Goal: Task Accomplishment & Management: Manage account settings

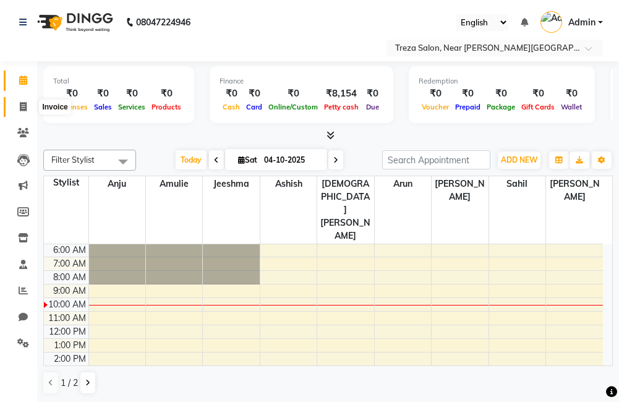
click at [14, 109] on span at bounding box center [23, 107] width 22 height 14
select select "service"
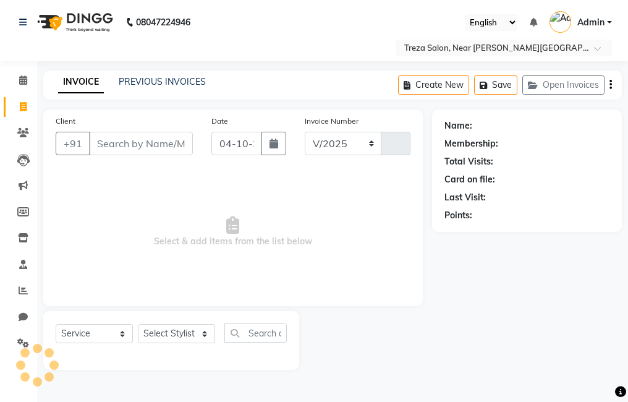
select select "7633"
type input "3002"
click at [143, 78] on link "PREVIOUS INVOICES" at bounding box center [162, 81] width 87 height 11
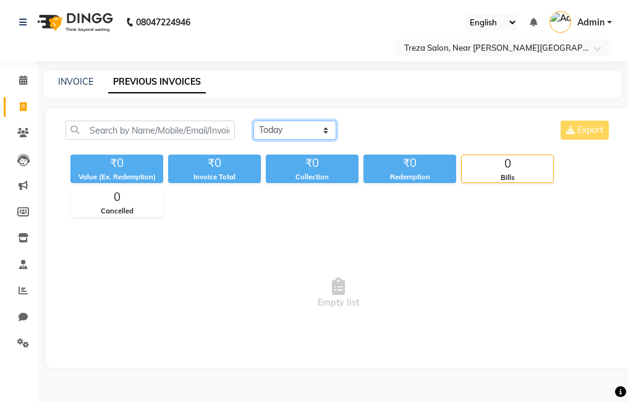
click at [279, 134] on select "[DATE] [DATE] Custom Range" at bounding box center [295, 130] width 83 height 19
click at [280, 134] on select "[DATE] [DATE] Custom Range" at bounding box center [295, 130] width 83 height 19
select select "[DATE]"
click at [254, 121] on select "[DATE] [DATE] Custom Range" at bounding box center [295, 130] width 83 height 19
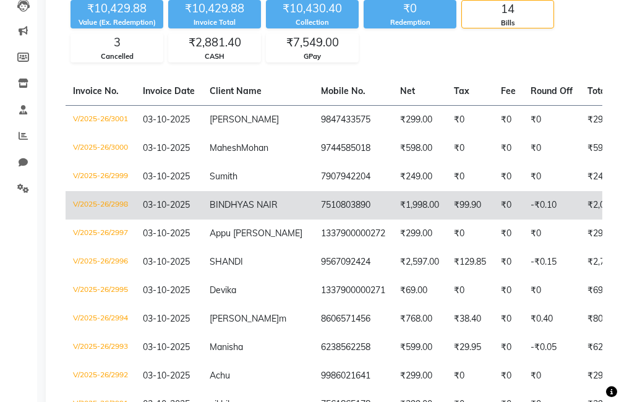
scroll to position [186, 0]
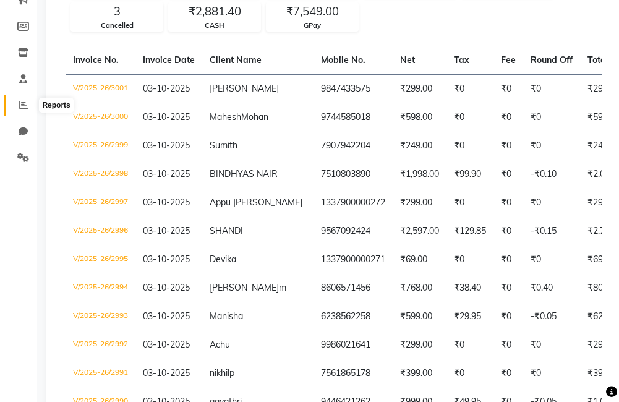
click at [32, 107] on span at bounding box center [23, 105] width 22 height 14
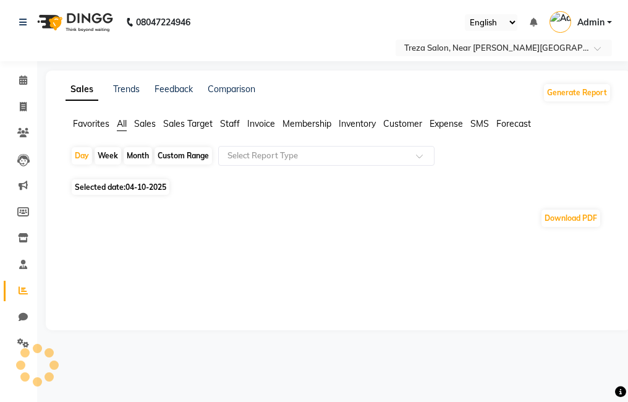
click at [111, 188] on span "Selected date: 04-10-2025" at bounding box center [121, 186] width 98 height 15
select select "10"
select select "2025"
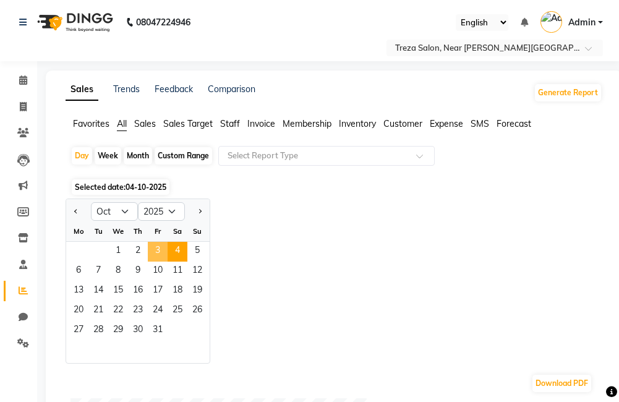
click at [152, 251] on span "3" at bounding box center [158, 252] width 20 height 20
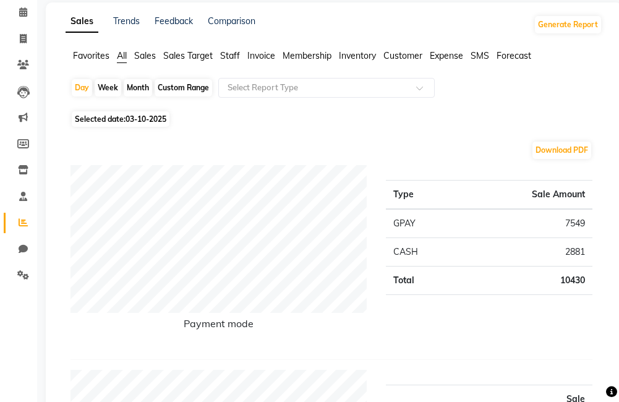
scroll to position [62, 0]
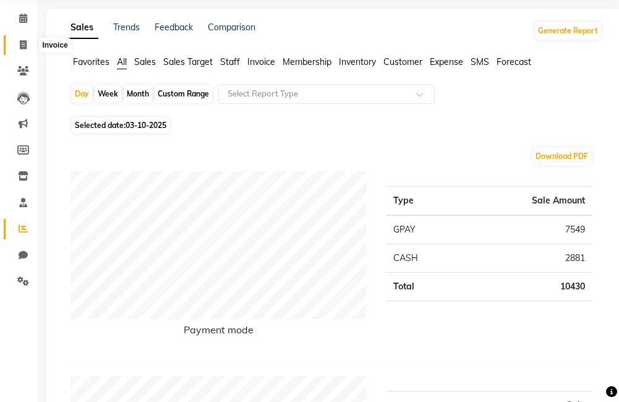
drag, startPoint x: 31, startPoint y: 50, endPoint x: 30, endPoint y: 57, distance: 6.9
click at [31, 50] on span at bounding box center [23, 45] width 22 height 14
select select "service"
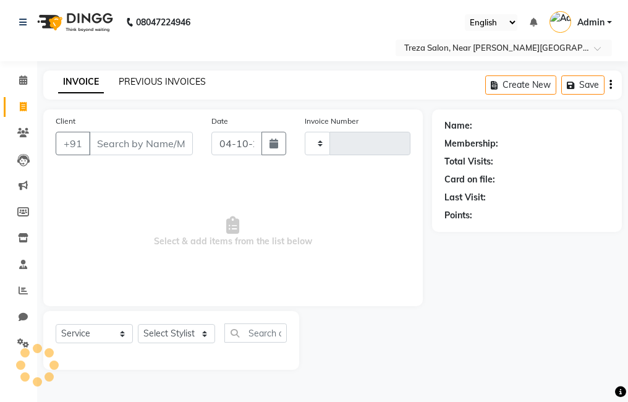
type input "3002"
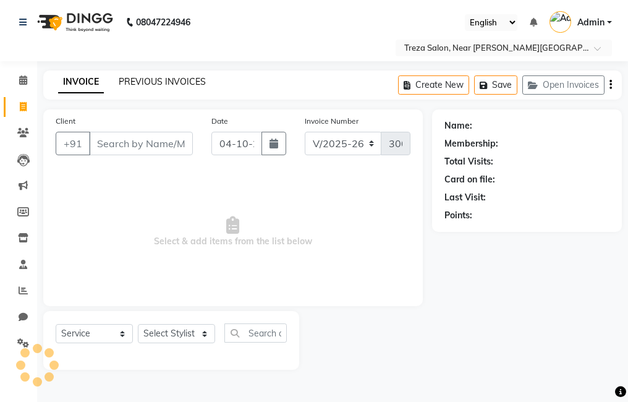
click at [135, 79] on link "PREVIOUS INVOICES" at bounding box center [162, 81] width 87 height 11
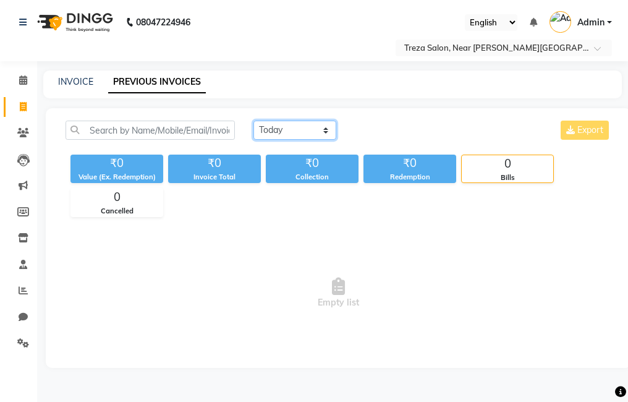
click at [299, 129] on select "[DATE] [DATE] Custom Range" at bounding box center [295, 130] width 83 height 19
select select "[DATE]"
click at [254, 121] on select "[DATE] [DATE] Custom Range" at bounding box center [295, 130] width 83 height 19
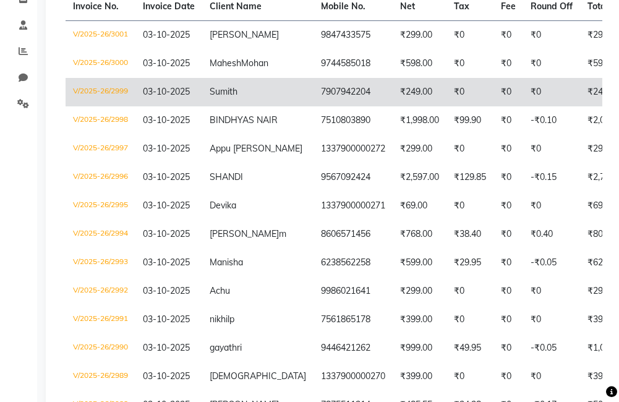
scroll to position [247, 0]
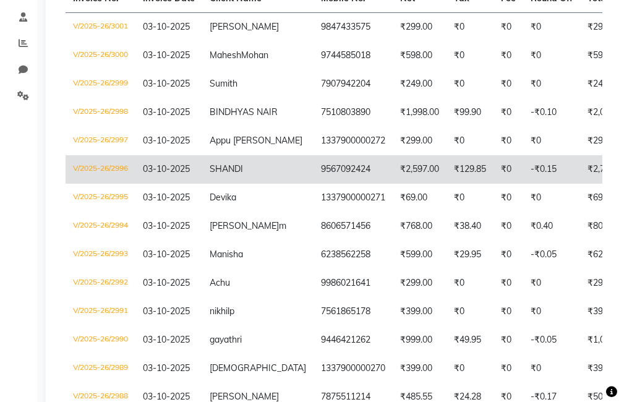
click at [251, 184] on td "SHANDI" at bounding box center [257, 169] width 111 height 28
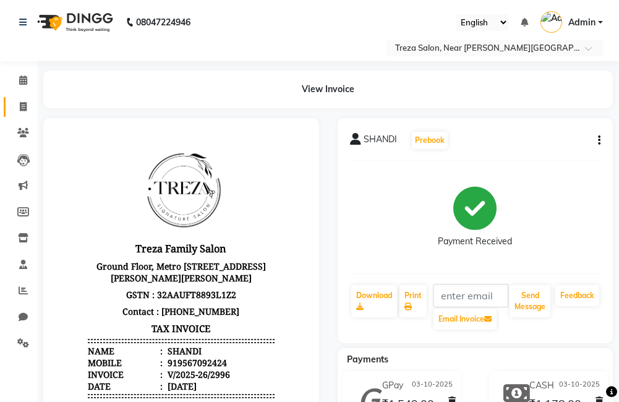
click at [29, 106] on span at bounding box center [23, 107] width 22 height 14
select select "service"
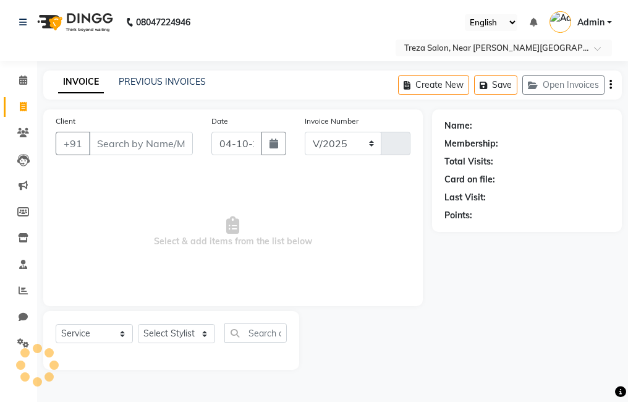
select select "7633"
type input "3002"
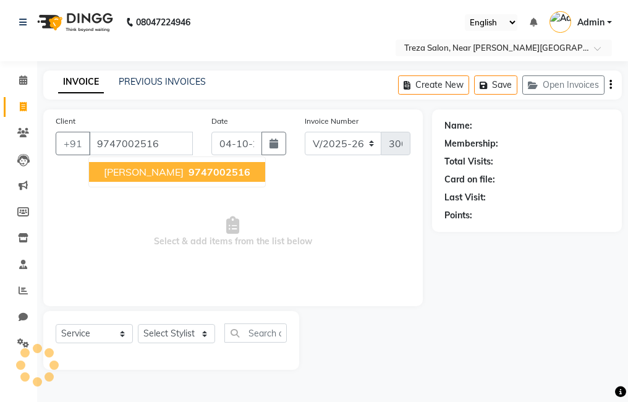
type input "9747002516"
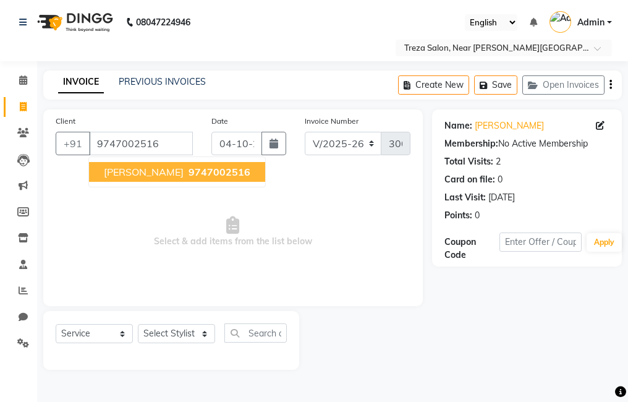
click at [189, 172] on span "9747002516" at bounding box center [220, 172] width 62 height 12
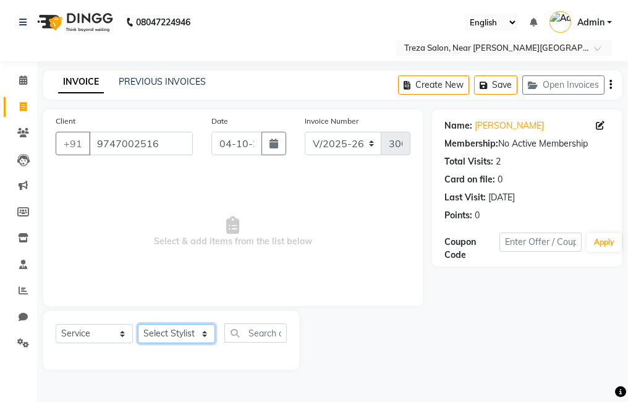
click at [188, 333] on select "Select Stylist Akhil krishna Amulie Anju Arun Ashish Jeeshma Krishna Priya Moha…" at bounding box center [176, 333] width 77 height 19
click at [138, 324] on select "Select Stylist Akhil krishna Amulie Anju Arun Ashish Jeeshma Krishna Priya Moha…" at bounding box center [176, 333] width 77 height 19
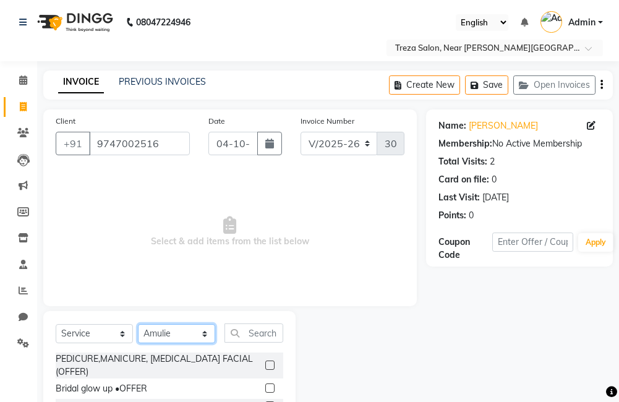
click at [184, 338] on select "Select Stylist Akhil krishna Amulie Anju Arun Ashish Jeeshma Krishna Priya Moha…" at bounding box center [176, 333] width 77 height 19
select select "67449"
click at [138, 324] on select "Select Stylist Akhil krishna Amulie Anju Arun Ashish Jeeshma Krishna Priya Moha…" at bounding box center [176, 333] width 77 height 19
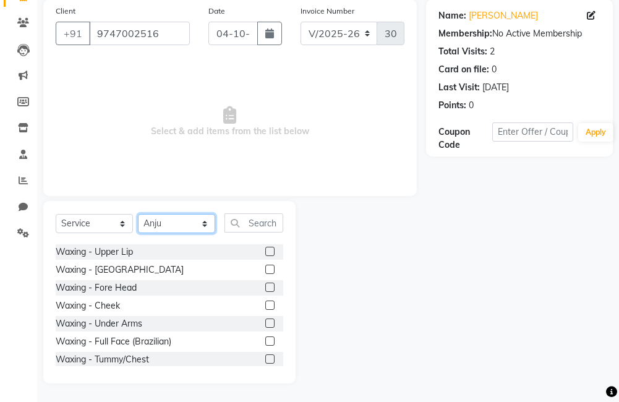
scroll to position [1732, 0]
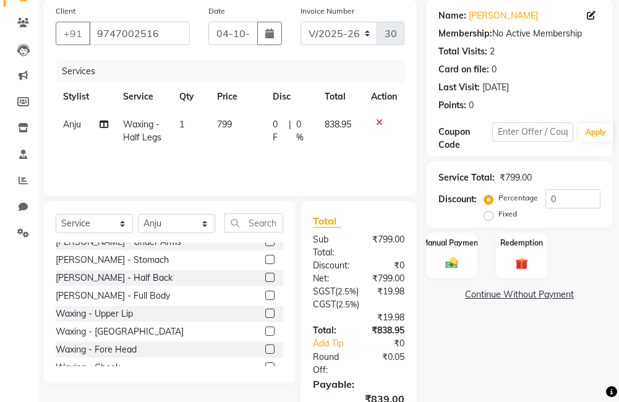
checkbox input "false"
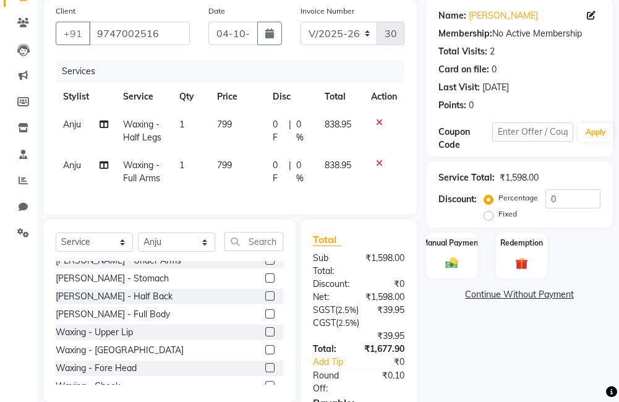
checkbox input "false"
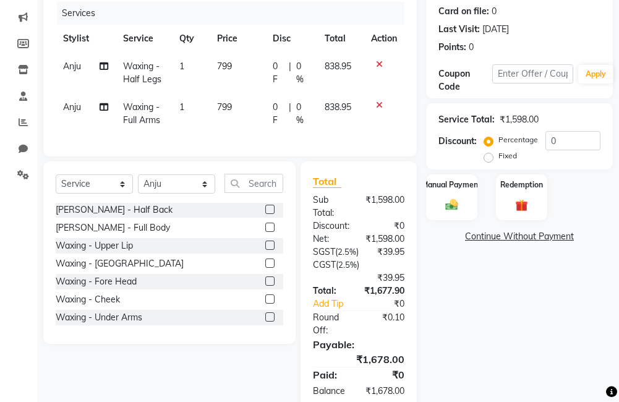
scroll to position [1588, 0]
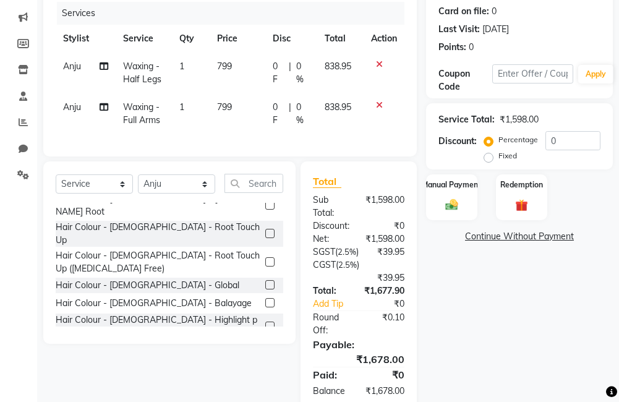
scroll to position [784, 0]
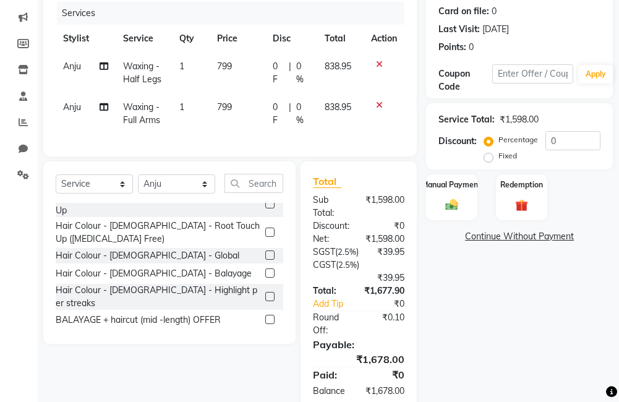
click at [265, 379] on label at bounding box center [269, 383] width 9 height 9
click at [265, 380] on input "checkbox" at bounding box center [269, 384] width 8 height 8
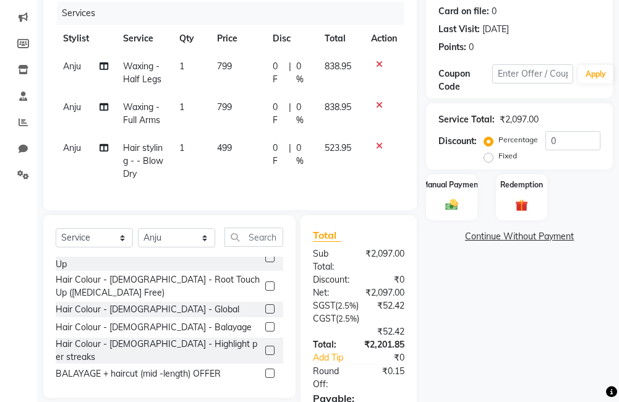
checkbox input "false"
click at [62, 144] on td "Anju" at bounding box center [86, 161] width 60 height 54
select select "67449"
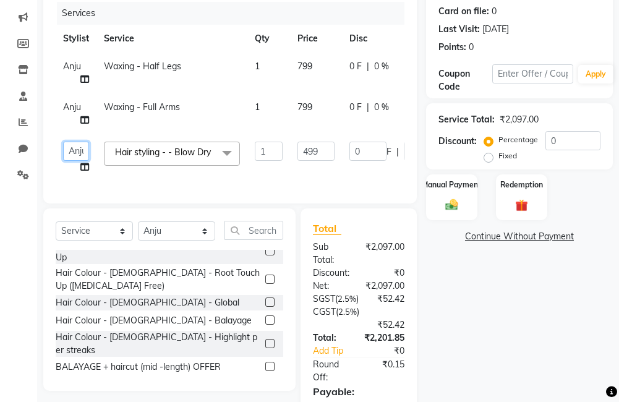
click at [77, 152] on select "[PERSON_NAME] krishna Amulie Anju [PERSON_NAME] [PERSON_NAME] Jeeshma [PERSON_N…" at bounding box center [76, 151] width 26 height 19
select select "67451"
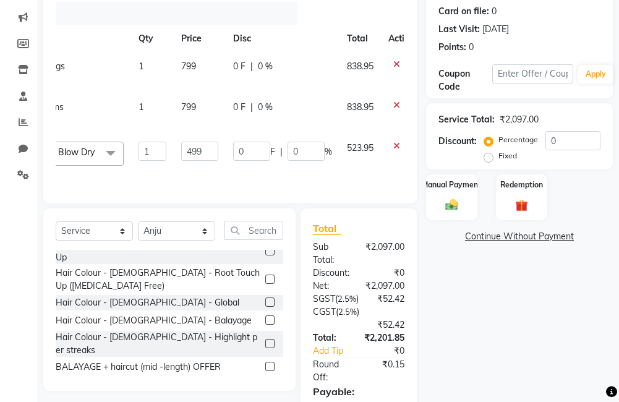
scroll to position [0, 0]
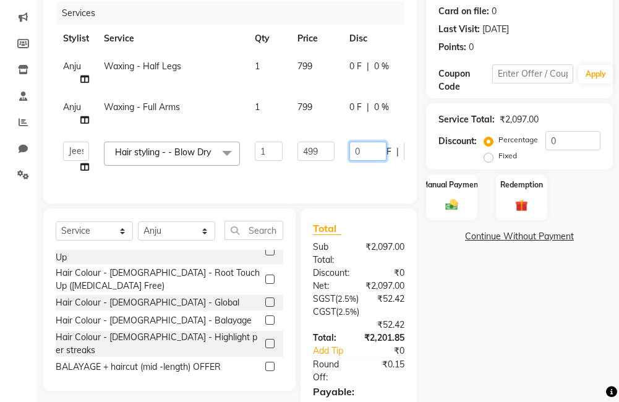
click at [360, 151] on input "0" at bounding box center [367, 151] width 37 height 19
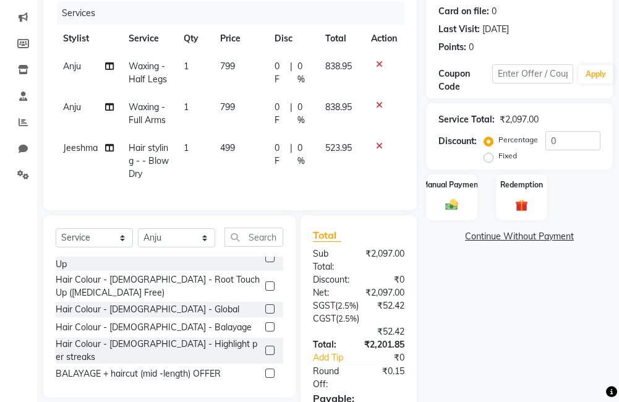
click at [249, 150] on td "499" at bounding box center [240, 161] width 54 height 54
select select "67451"
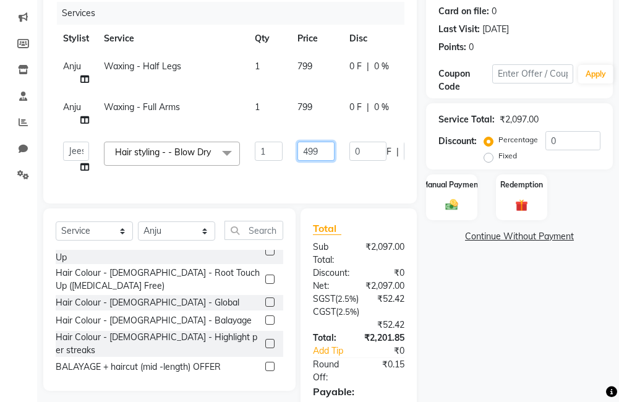
click at [324, 151] on input "499" at bounding box center [316, 151] width 37 height 19
type input "4"
type input "399"
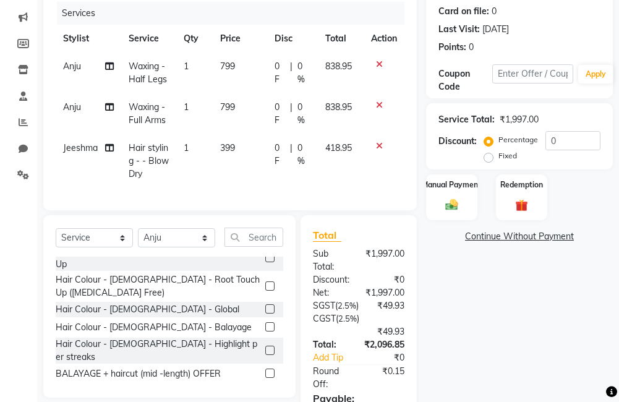
click at [288, 148] on div "0 F | 0 %" at bounding box center [293, 155] width 36 height 26
select select "67451"
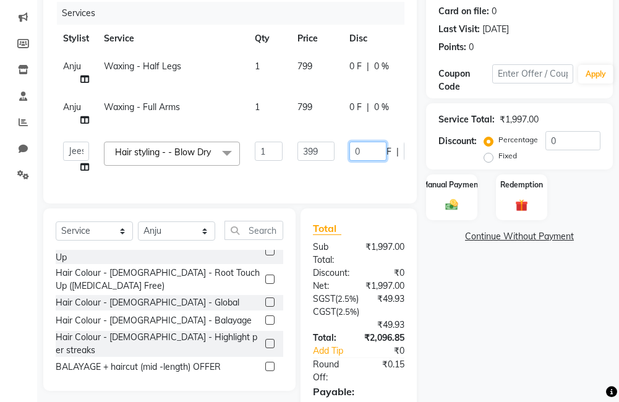
click at [380, 151] on input "0" at bounding box center [367, 151] width 37 height 19
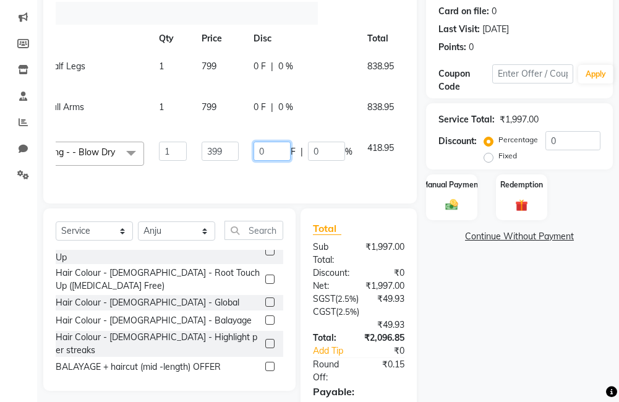
scroll to position [0, 135]
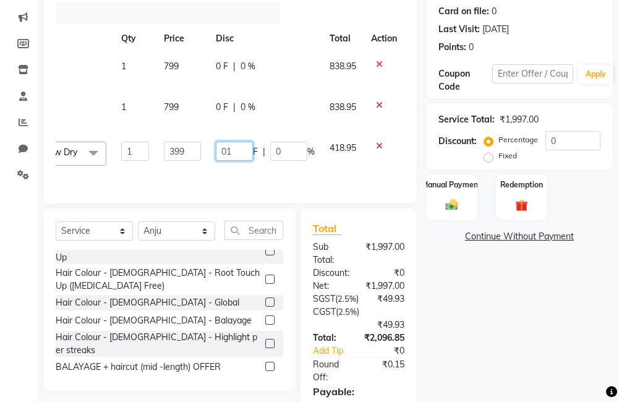
type input "013"
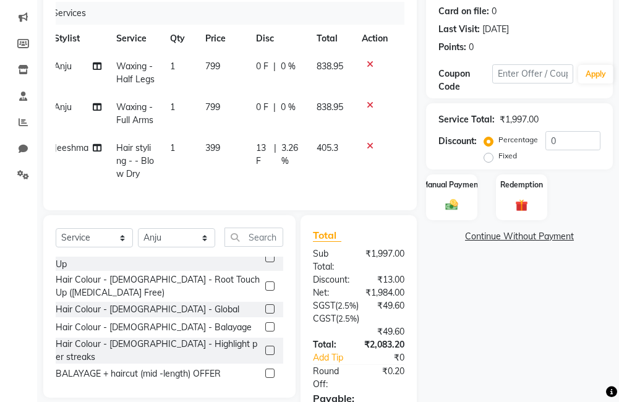
click at [453, 255] on div "Name: Sarika Das Membership: No Active Membership Total Visits: 2 Card on file:…" at bounding box center [524, 209] width 196 height 536
click at [202, 145] on td "399" at bounding box center [223, 161] width 51 height 54
select select "67451"
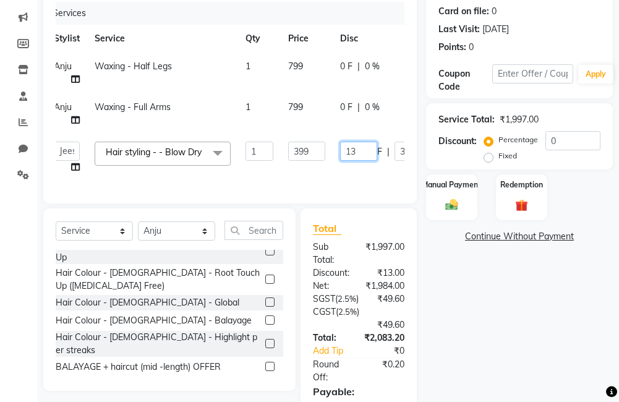
click at [358, 154] on input "13" at bounding box center [358, 151] width 37 height 19
type input "1"
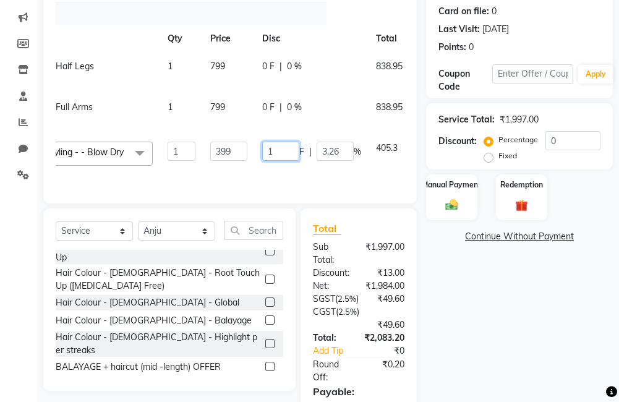
scroll to position [0, 135]
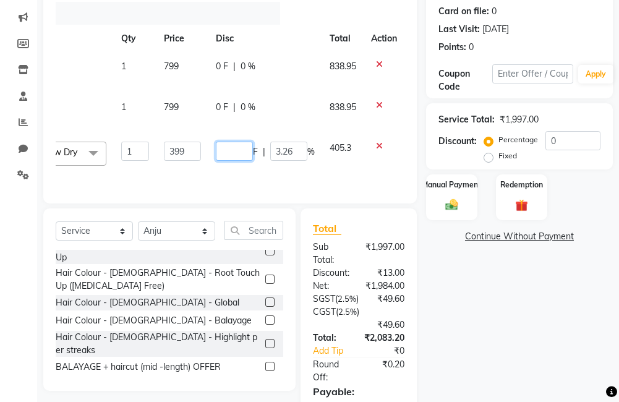
type input "9"
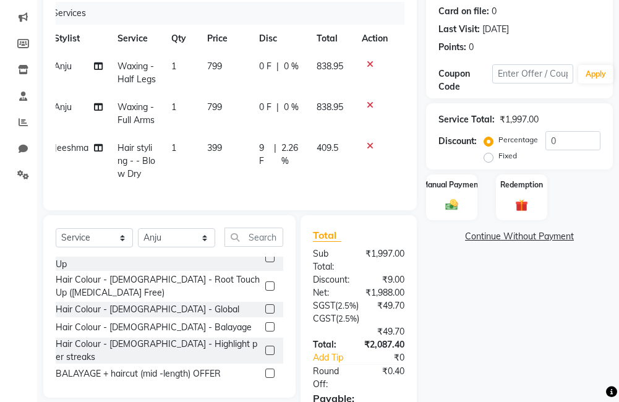
scroll to position [0, 9]
drag, startPoint x: 578, startPoint y: 355, endPoint x: 556, endPoint y: 338, distance: 27.7
click at [576, 351] on div "Name: Sarika Das Membership: No Active Membership Total Visits: 2 Card on file:…" at bounding box center [524, 209] width 196 height 536
click at [217, 144] on span "399" at bounding box center [214, 147] width 15 height 11
select select "67451"
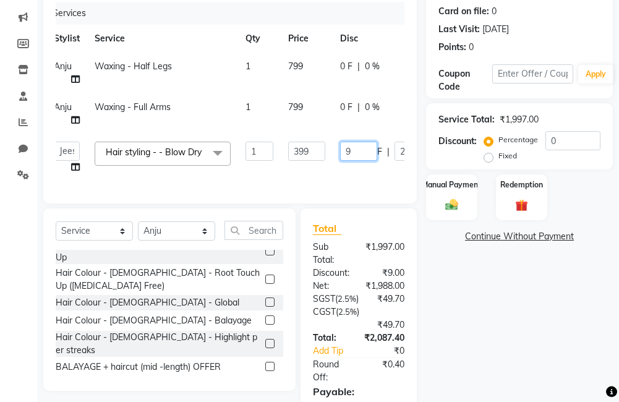
click at [364, 155] on input "9" at bounding box center [358, 151] width 37 height 19
type input "10"
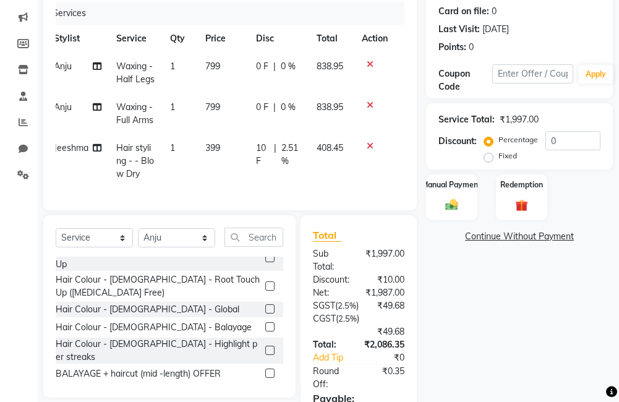
click at [441, 296] on div "Name: Sarika Das Membership: No Active Membership Total Visits: 2 Card on file:…" at bounding box center [524, 209] width 196 height 536
click at [260, 150] on span "10 F" at bounding box center [262, 155] width 13 height 26
select select "67451"
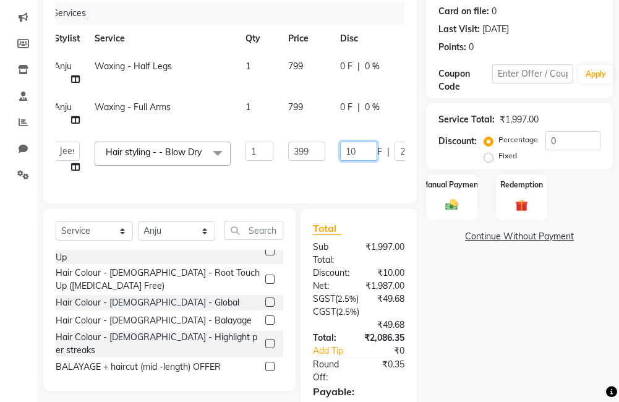
click at [362, 157] on input "10" at bounding box center [358, 151] width 37 height 19
type input "12"
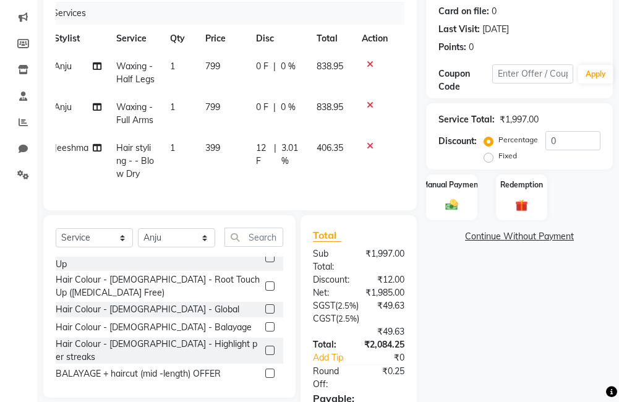
click at [456, 308] on div "Name: Sarika Das Membership: No Active Membership Total Visits: 2 Card on file:…" at bounding box center [524, 209] width 196 height 536
click at [276, 155] on div "12 F | 3.01 %" at bounding box center [279, 155] width 46 height 26
select select "67451"
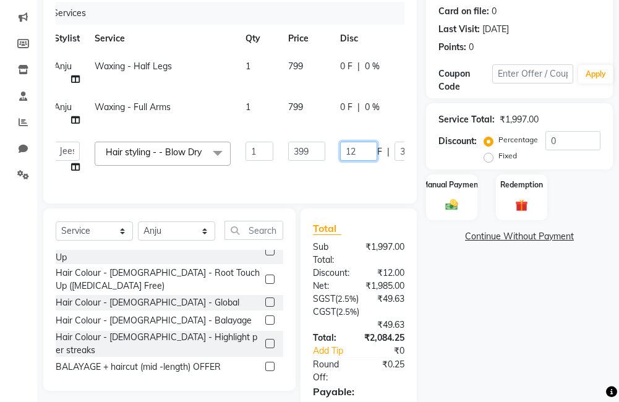
click at [365, 153] on input "12" at bounding box center [358, 151] width 37 height 19
type input "16"
click at [468, 304] on div "Name: Sarika Das Membership: No Active Membership Total Visits: 2 Card on file:…" at bounding box center [524, 205] width 196 height 529
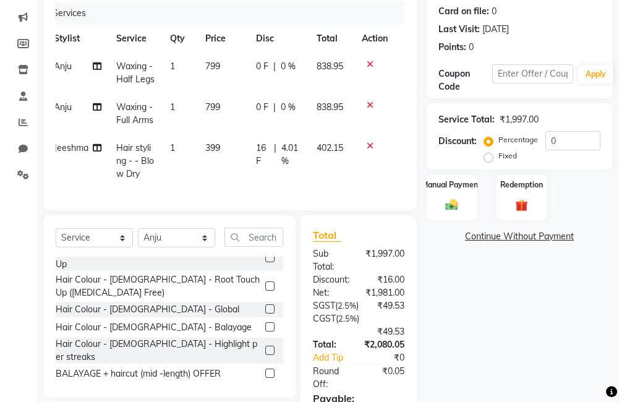
click at [257, 139] on td "16 F | 4.01 %" at bounding box center [279, 161] width 61 height 54
select select "67451"
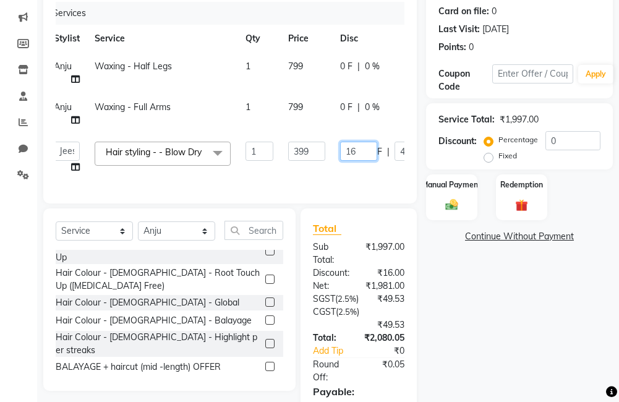
click at [359, 150] on input "16" at bounding box center [358, 151] width 37 height 19
type input "18"
click at [453, 294] on div "Name: Sarika Das Membership: No Active Membership Total Visits: 2 Card on file:…" at bounding box center [524, 205] width 196 height 529
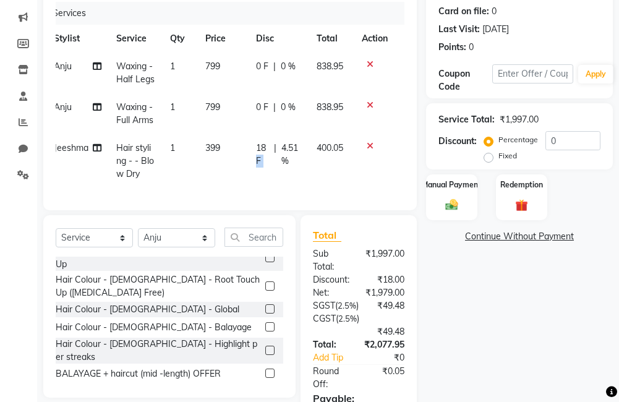
click at [270, 148] on div "18 F | 4.51 %" at bounding box center [279, 155] width 46 height 26
select select "67451"
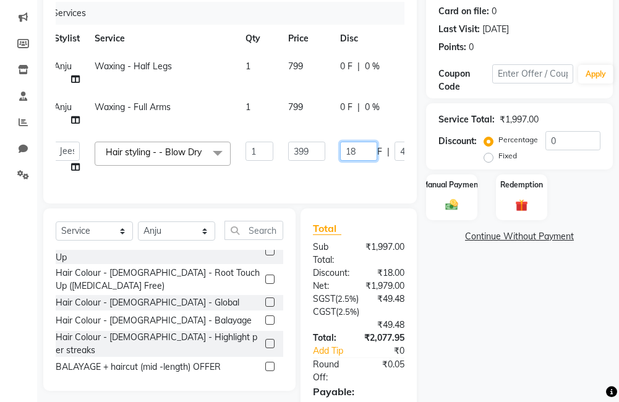
click at [359, 153] on input "18" at bounding box center [358, 151] width 37 height 19
type input "1"
type input "20"
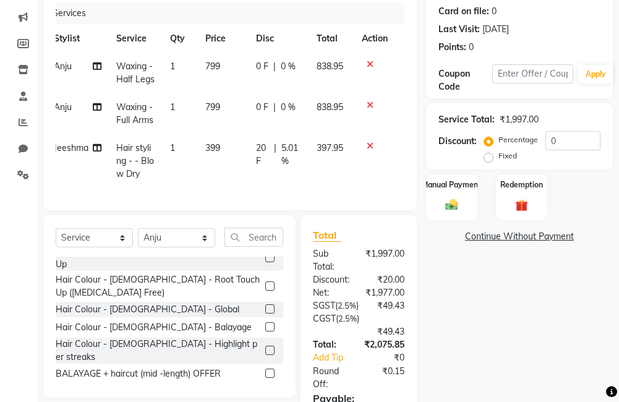
click at [520, 353] on div "Name: Sarika Das Membership: No Active Membership Total Visits: 2 Card on file:…" at bounding box center [524, 209] width 196 height 536
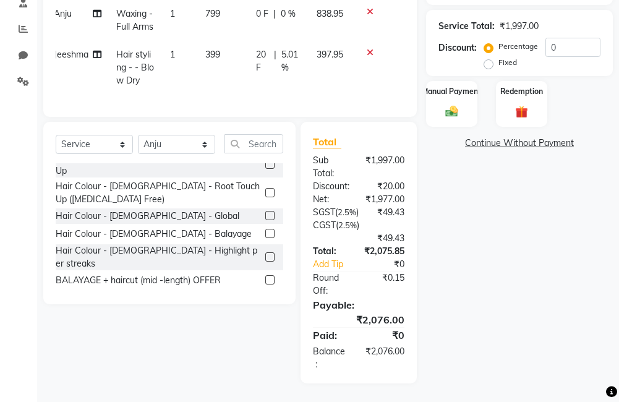
scroll to position [284, 0]
click at [439, 87] on div "Manual Payment" at bounding box center [451, 104] width 53 height 48
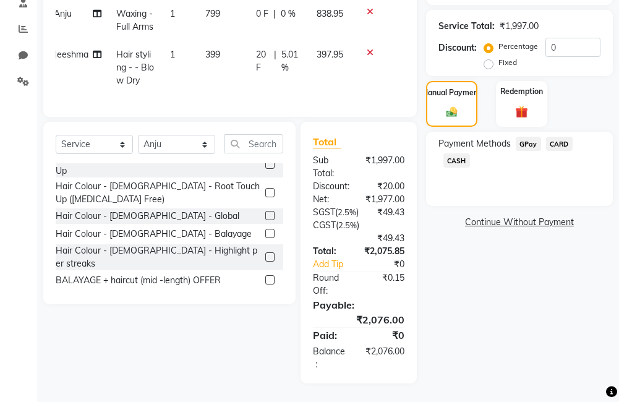
click at [554, 137] on span "CARD" at bounding box center [559, 144] width 27 height 14
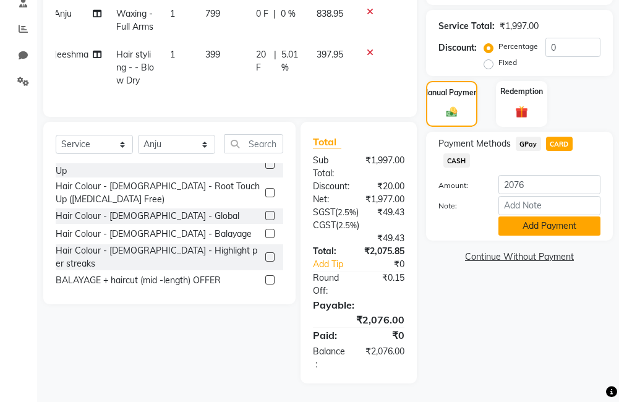
click at [562, 216] on button "Add Payment" at bounding box center [550, 225] width 102 height 19
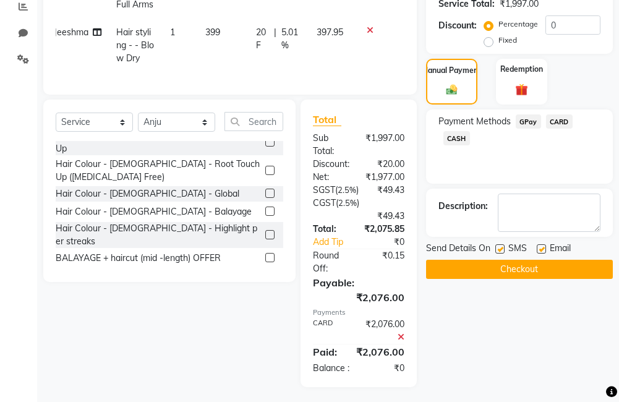
scroll to position [323, 0]
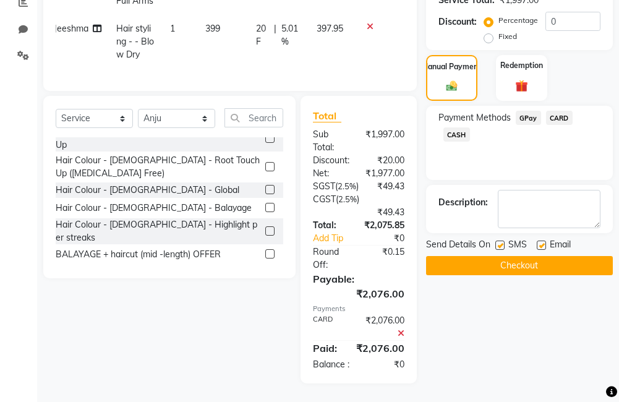
click at [509, 256] on button "Checkout" at bounding box center [519, 265] width 187 height 19
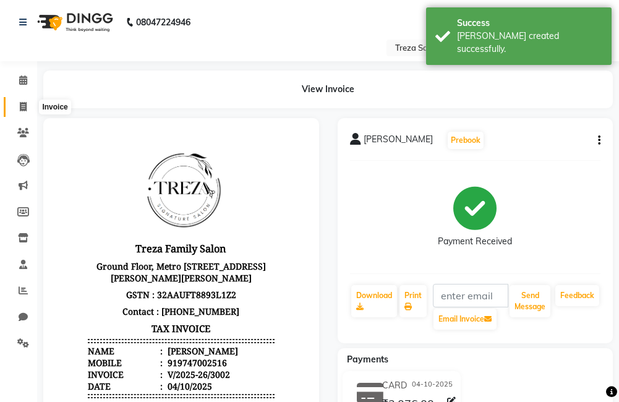
click at [19, 106] on span at bounding box center [23, 107] width 22 height 14
select select "service"
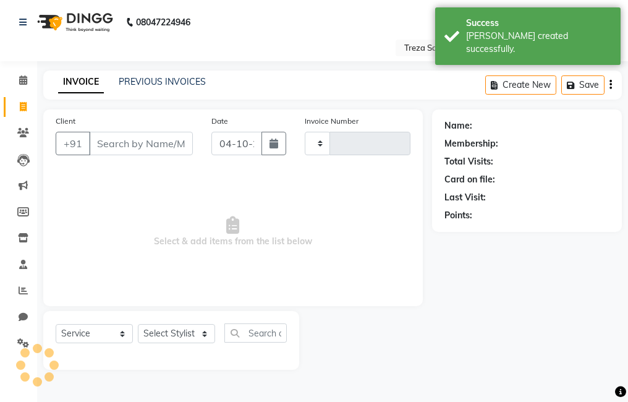
type input "3003"
select select "7633"
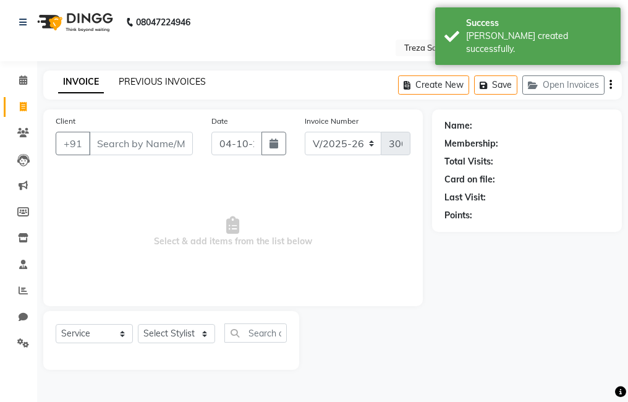
click at [163, 78] on link "PREVIOUS INVOICES" at bounding box center [162, 81] width 87 height 11
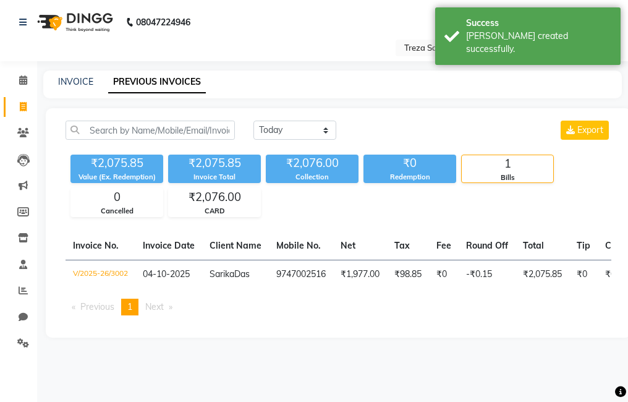
click at [131, 75] on link "PREVIOUS INVOICES" at bounding box center [157, 82] width 98 height 22
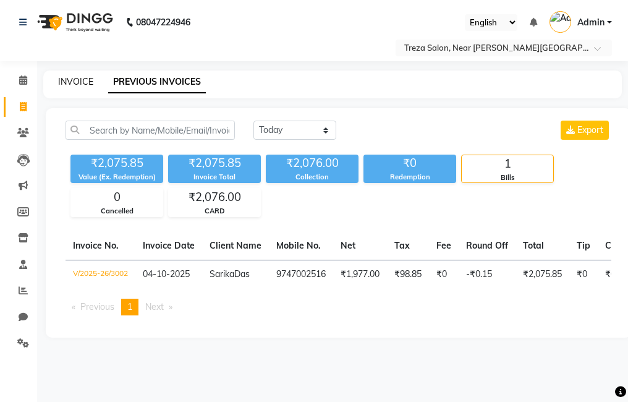
click at [73, 80] on link "INVOICE" at bounding box center [75, 81] width 35 height 11
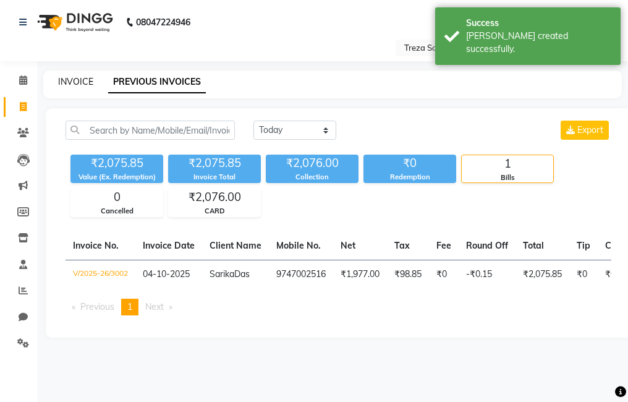
select select "service"
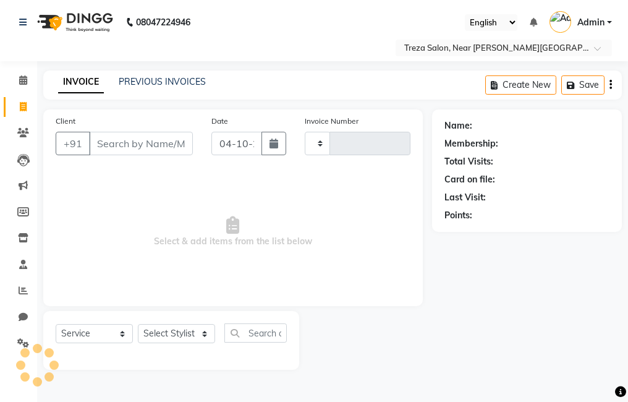
type input "3003"
select select "7633"
click at [173, 79] on link "PREVIOUS INVOICES" at bounding box center [162, 81] width 87 height 11
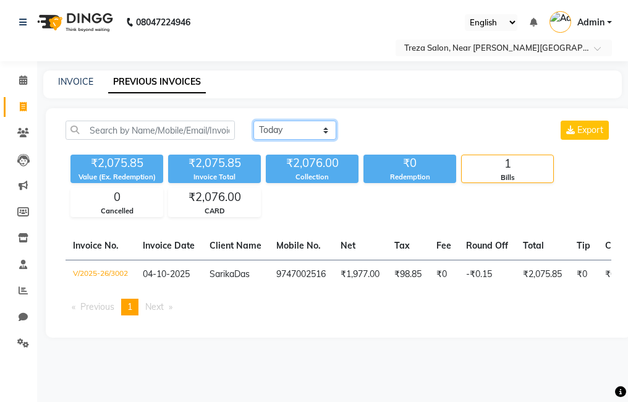
click at [307, 134] on select "Today Yesterday Custom Range" at bounding box center [295, 130] width 83 height 19
select select "yesterday"
click at [254, 121] on select "Today Yesterday Custom Range" at bounding box center [295, 130] width 83 height 19
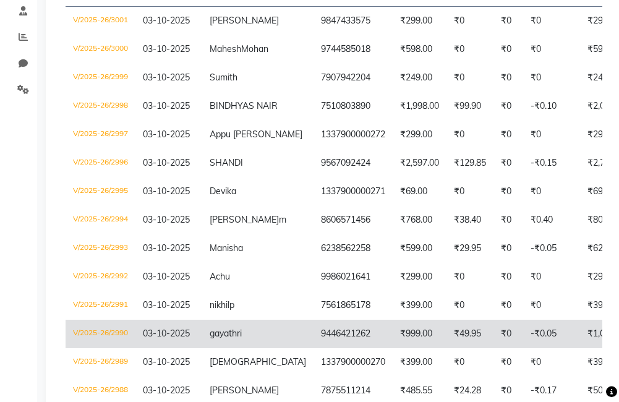
scroll to position [247, 0]
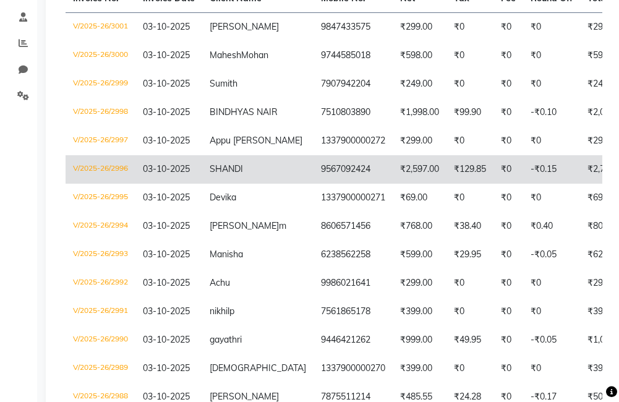
click at [314, 184] on td "9567092424" at bounding box center [353, 169] width 79 height 28
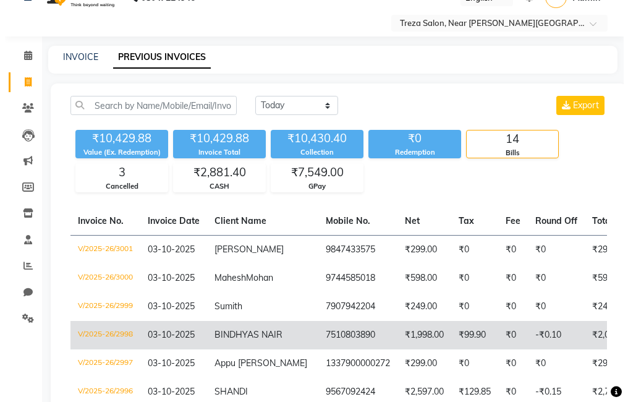
scroll to position [0, 0]
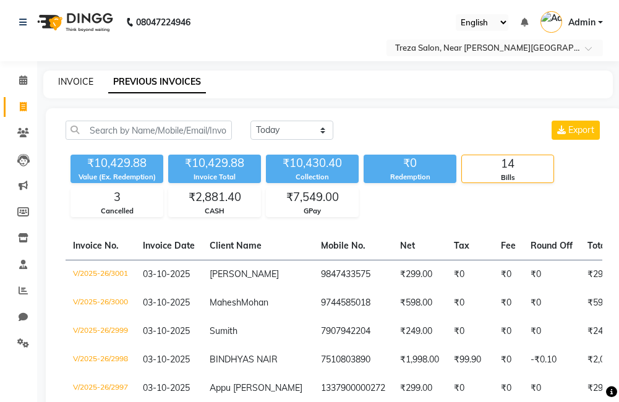
click at [84, 84] on link "INVOICE" at bounding box center [75, 81] width 35 height 11
select select "service"
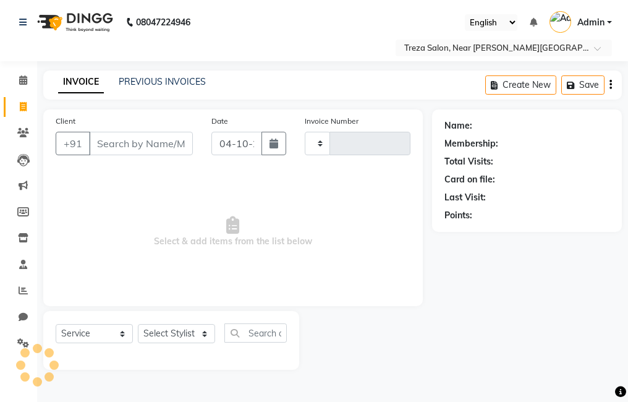
type input "3003"
select select "7633"
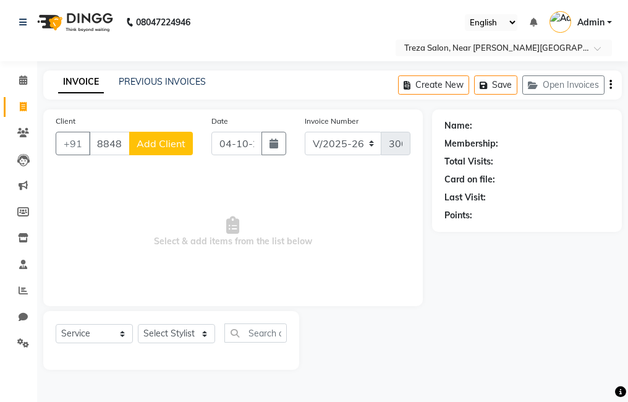
type input "8848468758"
click at [163, 150] on button "Add Client" at bounding box center [161, 144] width 64 height 24
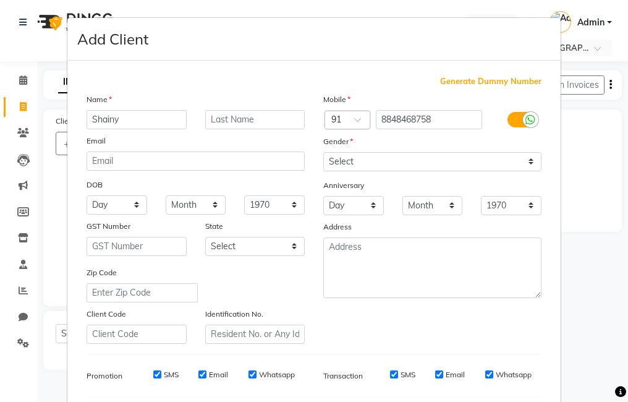
type input "Shainy"
click at [235, 121] on input "text" at bounding box center [255, 119] width 100 height 19
type input "t"
type input "[PERSON_NAME]"
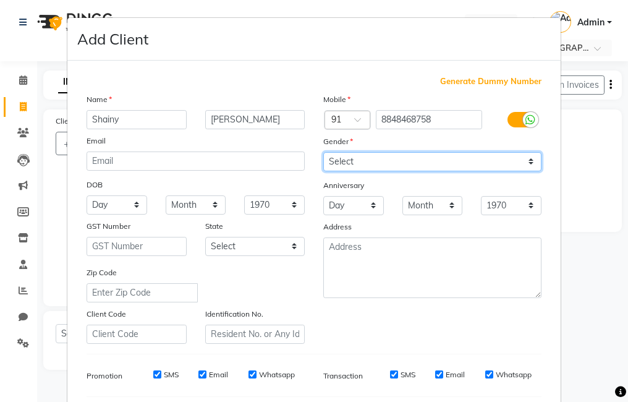
click at [489, 168] on select "Select Male Female Other Prefer Not To Say" at bounding box center [433, 161] width 218 height 19
click at [324, 152] on select "Select Male Female Other Prefer Not To Say" at bounding box center [433, 161] width 218 height 19
click at [450, 163] on select "Select Male Female Other Prefer Not To Say" at bounding box center [433, 161] width 218 height 19
select select "female"
click at [324, 152] on select "Select Male Female Other Prefer Not To Say" at bounding box center [433, 161] width 218 height 19
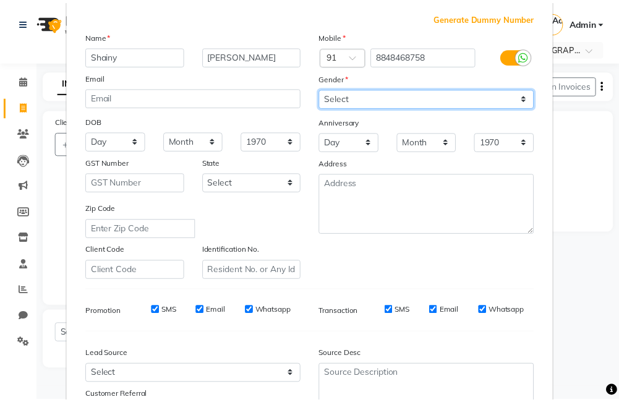
scroll to position [169, 0]
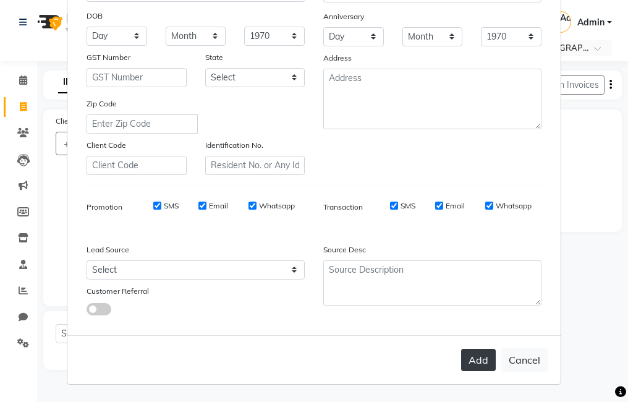
click at [489, 356] on button "Add" at bounding box center [478, 360] width 35 height 22
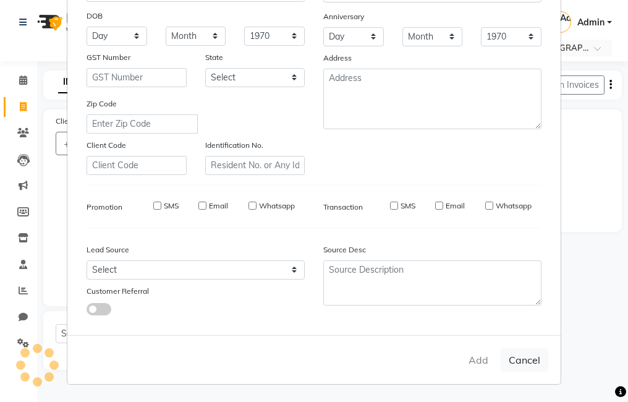
select select
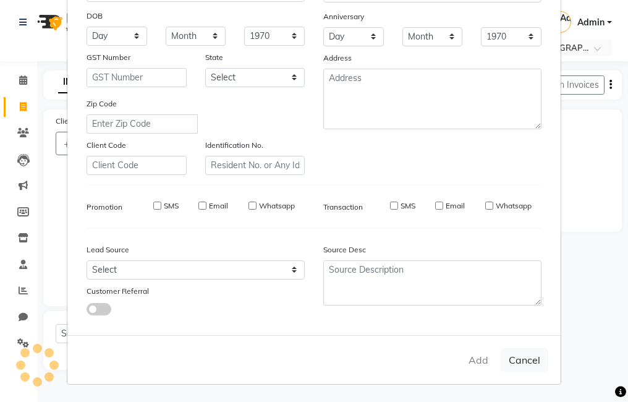
select select
checkbox input "false"
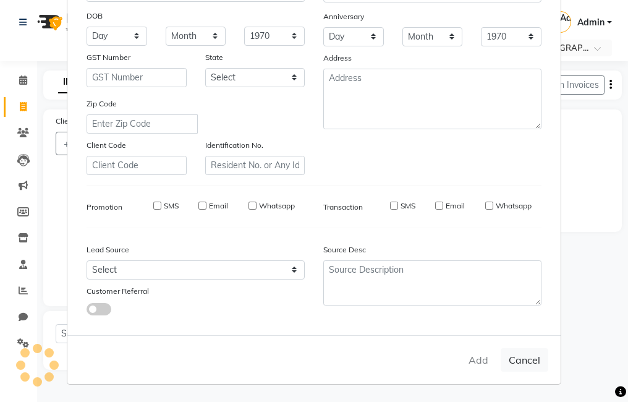
checkbox input "false"
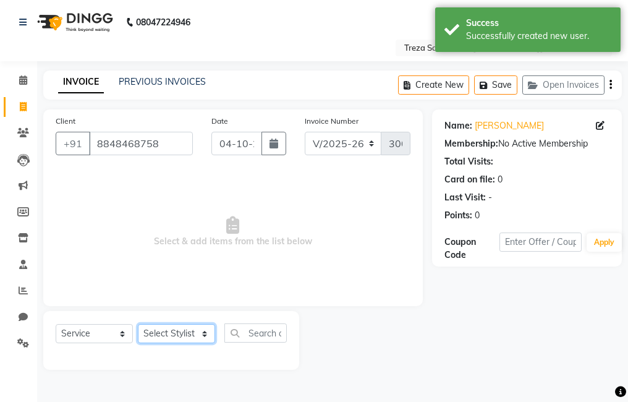
click at [155, 337] on select "Select Stylist Akhil krishna Amulie Anju Arun Ashish Jeeshma Krishna Priya Moha…" at bounding box center [176, 333] width 77 height 19
click at [155, 333] on select "Select Stylist Akhil krishna Amulie Anju Arun Ashish Jeeshma Krishna Priya Moha…" at bounding box center [176, 333] width 77 height 19
click at [155, 330] on select "Select Stylist Akhil krishna Amulie Anju Arun Ashish Jeeshma Krishna Priya Moha…" at bounding box center [176, 333] width 77 height 19
select select "67451"
click at [138, 324] on select "Select Stylist Akhil krishna Amulie Anju Arun Ashish Jeeshma Krishna Priya Moha…" at bounding box center [176, 333] width 77 height 19
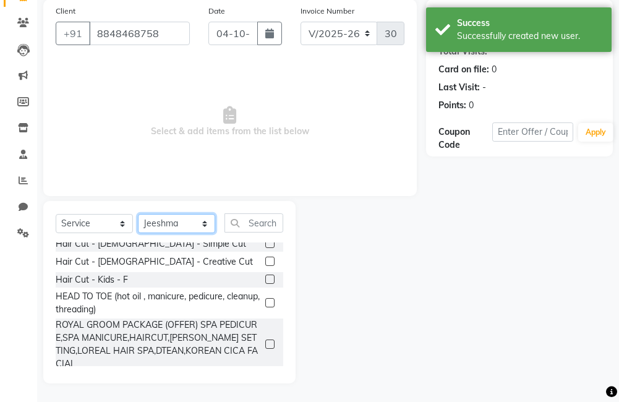
scroll to position [433, 0]
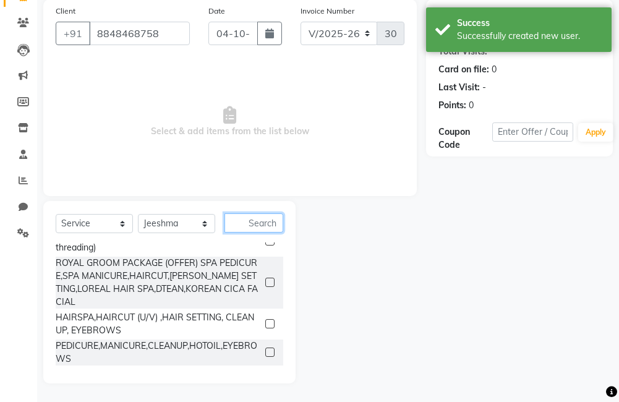
click at [240, 221] on input "text" at bounding box center [254, 222] width 59 height 19
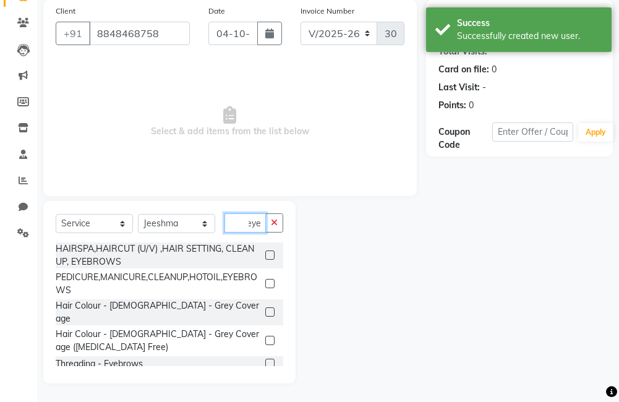
scroll to position [79, 0]
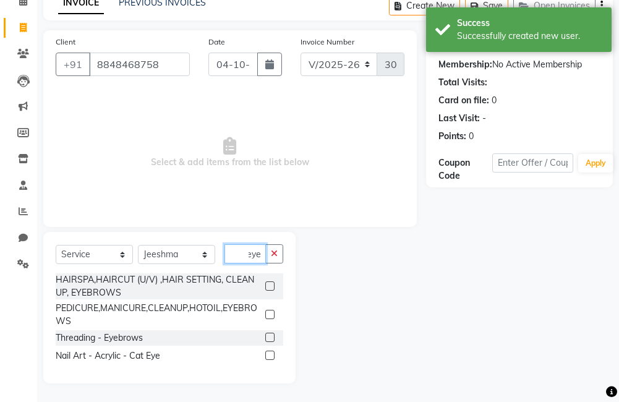
type input "eye"
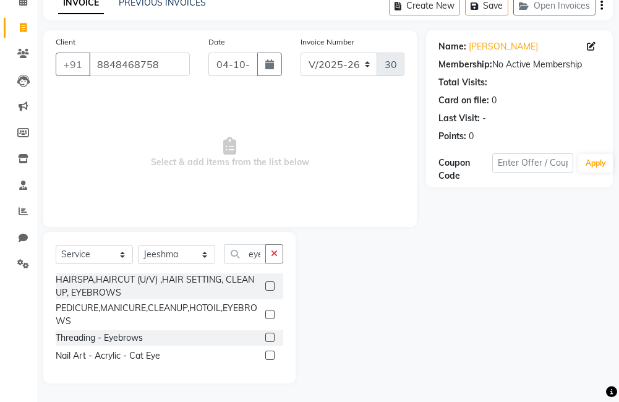
click at [269, 335] on label at bounding box center [269, 337] width 9 height 9
click at [269, 335] on input "checkbox" at bounding box center [269, 338] width 8 height 8
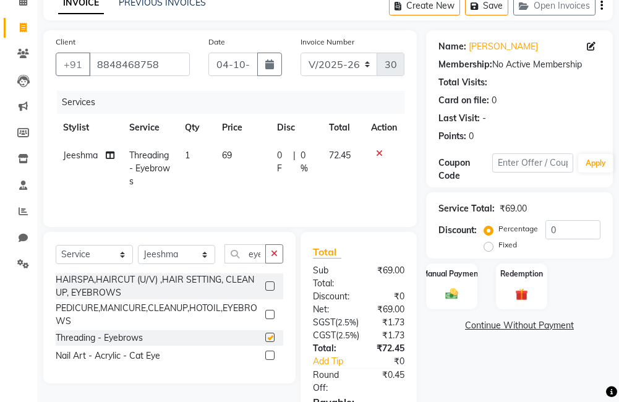
checkbox input "false"
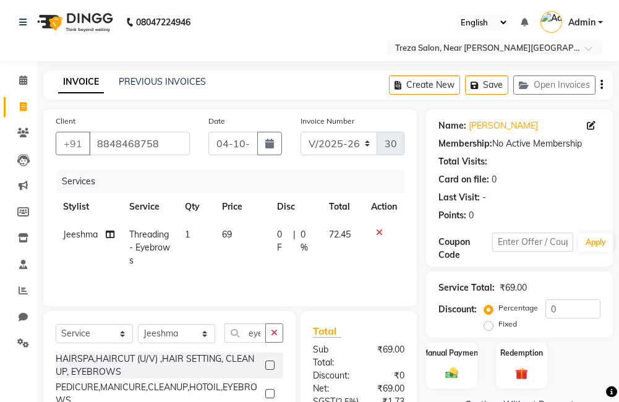
click at [601, 81] on button "button" at bounding box center [602, 85] width 2 height 29
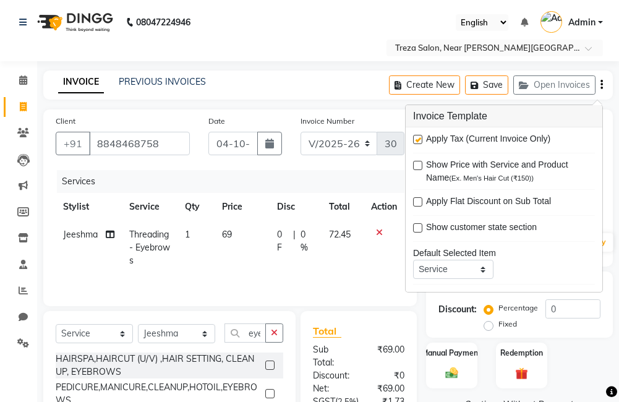
click at [421, 140] on label at bounding box center [417, 139] width 9 height 9
click at [421, 140] on input "checkbox" at bounding box center [417, 140] width 8 height 8
checkbox input "false"
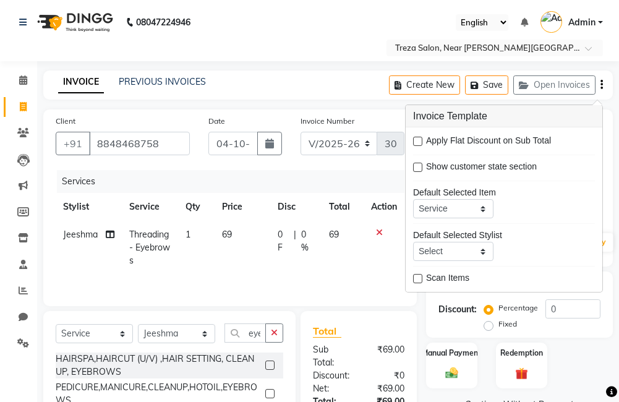
scroll to position [109, 0]
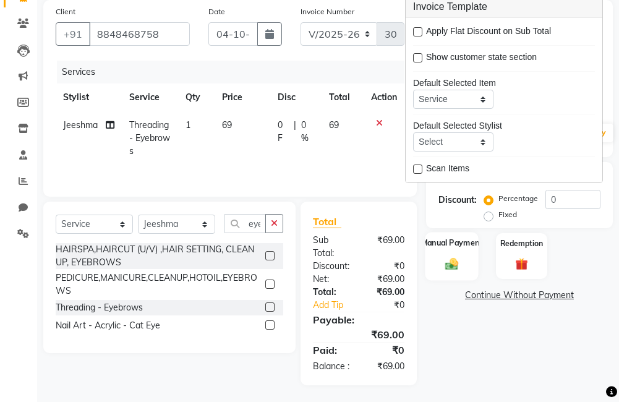
click at [467, 267] on div "Manual Payment" at bounding box center [451, 256] width 53 height 48
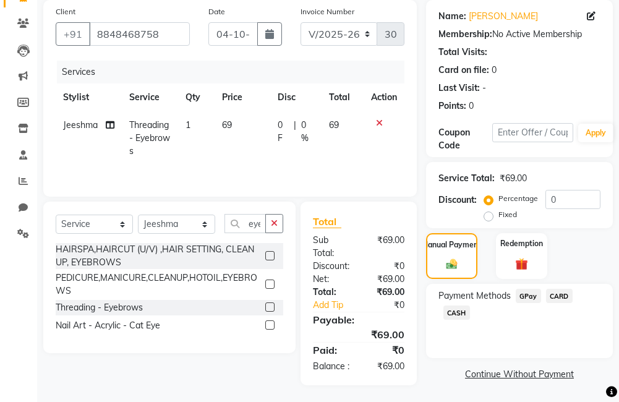
click at [538, 298] on span "GPay" at bounding box center [528, 296] width 25 height 14
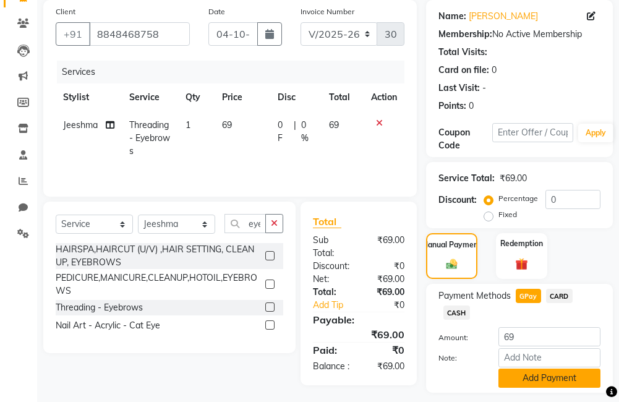
click at [522, 380] on button "Add Payment" at bounding box center [550, 378] width 102 height 19
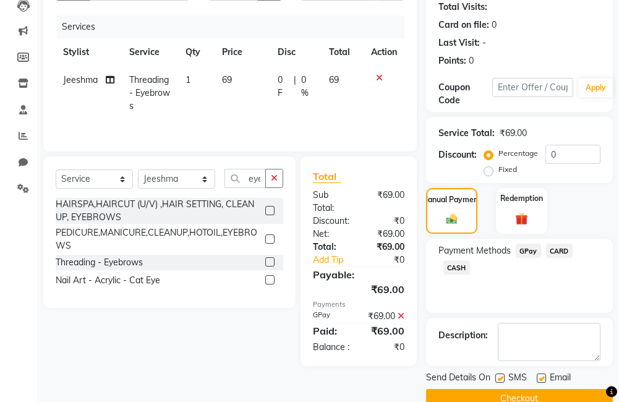
scroll to position [179, 0]
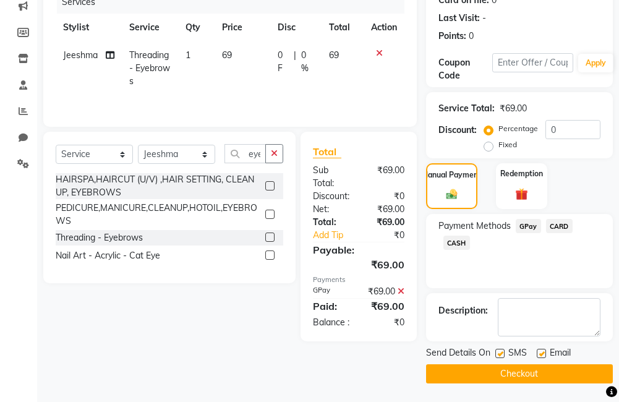
click at [525, 379] on button "Checkout" at bounding box center [519, 373] width 187 height 19
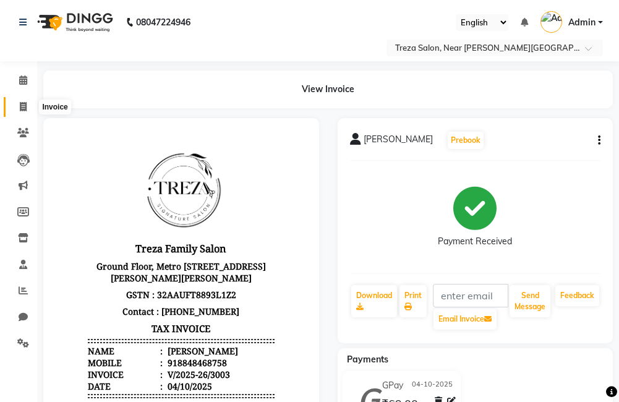
click at [27, 107] on icon at bounding box center [23, 106] width 7 height 9
select select "service"
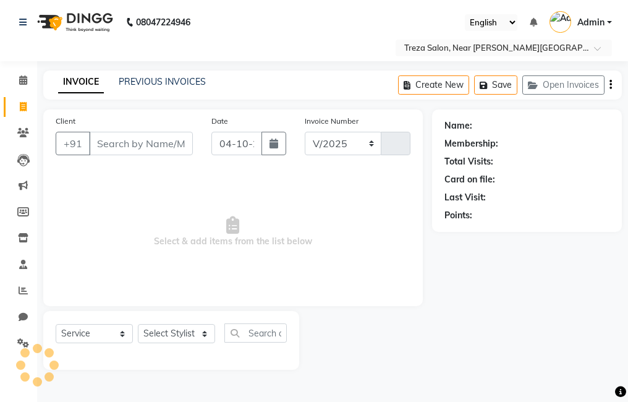
select select "7633"
type input "3004"
click at [151, 80] on link "PREVIOUS INVOICES" at bounding box center [162, 81] width 87 height 11
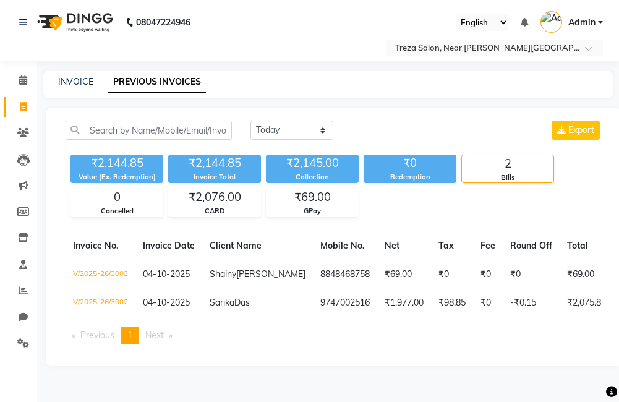
click at [279, 120] on div "Today Yesterday Custom Range Export ₹2,144.85 Value (Ex. Redemption) ₹2,144.85 …" at bounding box center [334, 237] width 576 height 258
click at [283, 124] on select "Today Yesterday Custom Range" at bounding box center [292, 130] width 83 height 19
select select "yesterday"
click at [251, 121] on select "Today Yesterday Custom Range" at bounding box center [292, 130] width 83 height 19
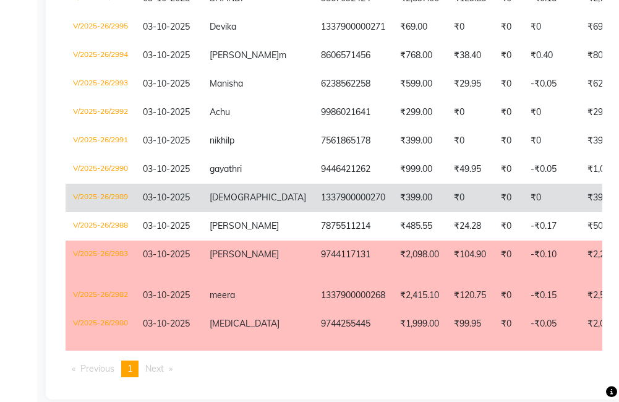
scroll to position [433, 0]
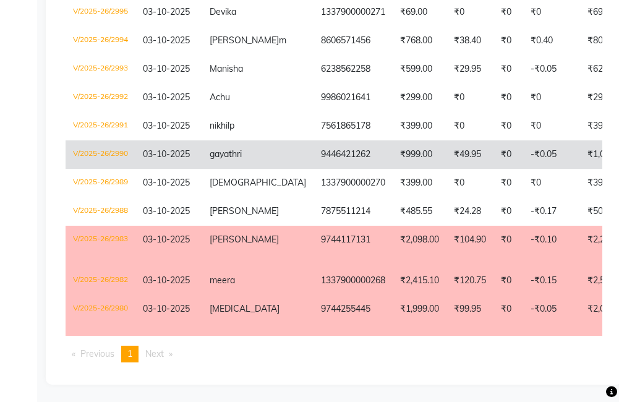
click at [314, 169] on td "9446421262" at bounding box center [353, 154] width 79 height 28
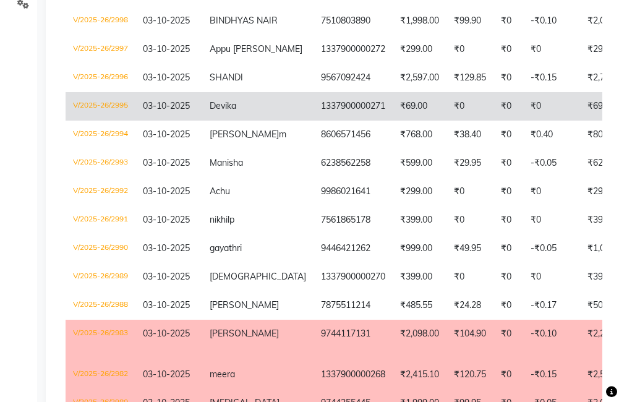
scroll to position [309, 0]
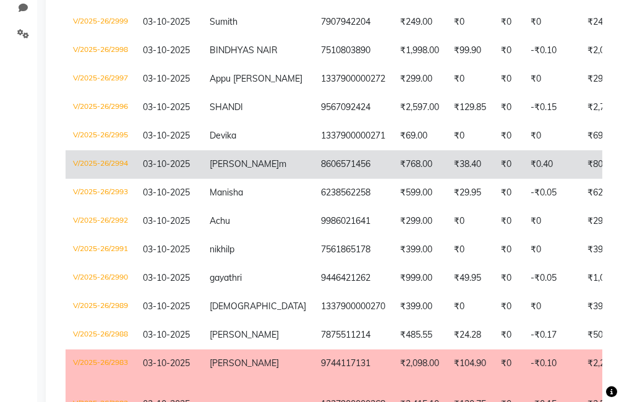
click at [331, 179] on td "8606571456" at bounding box center [353, 164] width 79 height 28
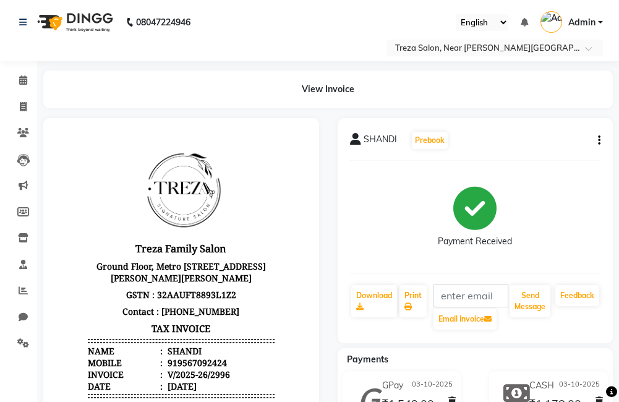
click at [599, 141] on icon "button" at bounding box center [599, 140] width 2 height 1
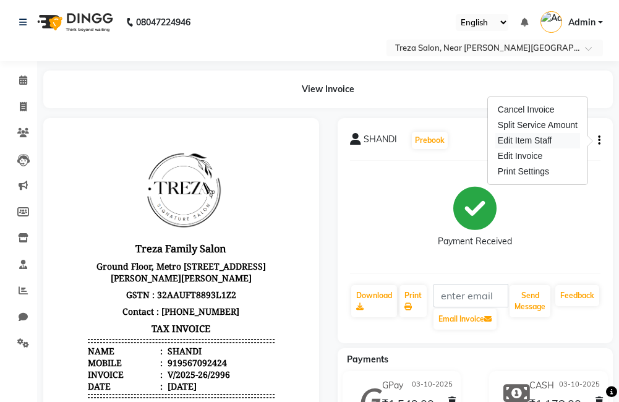
click at [534, 136] on div "Edit Item Staff" at bounding box center [537, 140] width 85 height 15
select select
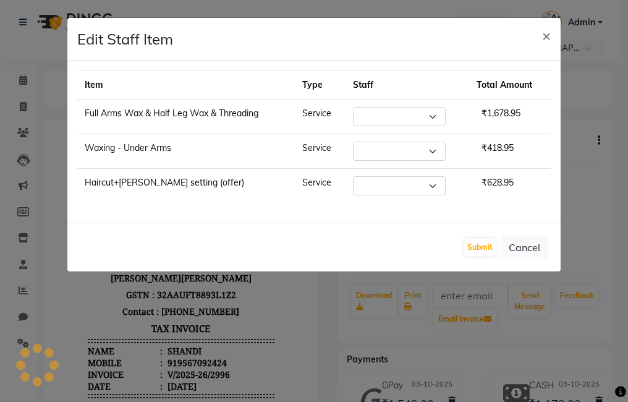
select select "85969"
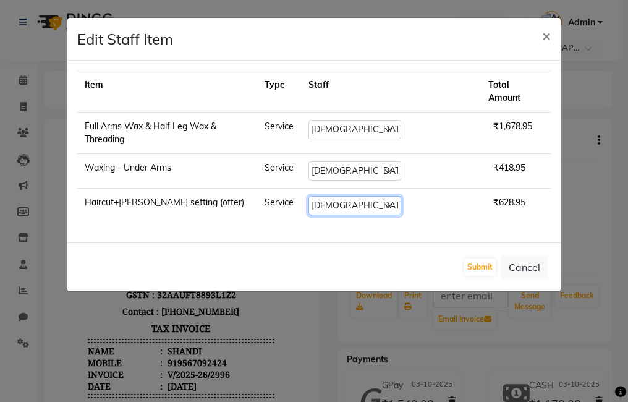
click at [397, 196] on select "Select Akhil krishna Amulie Anju Arun Ashish Jeeshma Krishna Priya Mohammed Sah…" at bounding box center [355, 205] width 93 height 19
select select "92210"
click at [353, 196] on select "Select Akhil krishna Amulie Anju Arun Ashish Jeeshma Krishna Priya Mohammed Sah…" at bounding box center [355, 205] width 93 height 19
click at [477, 259] on button "Submit" at bounding box center [481, 267] width 32 height 17
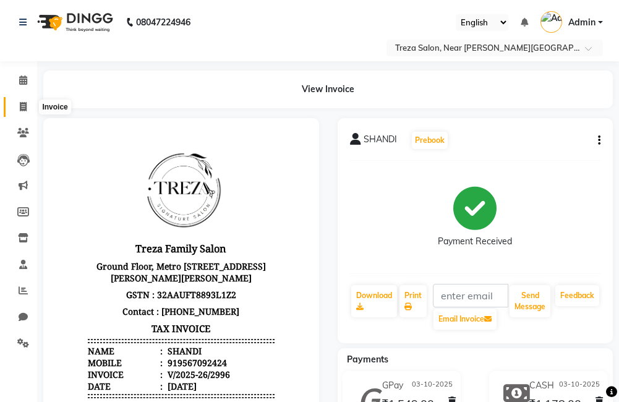
click at [16, 109] on span at bounding box center [23, 107] width 22 height 14
select select "service"
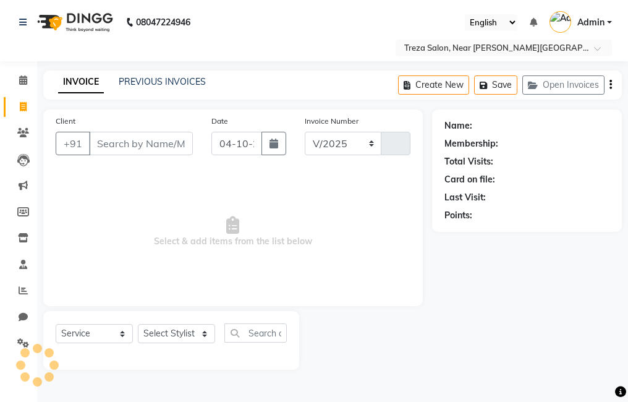
select select "7633"
type input "3003"
click at [159, 74] on div "INVOICE PREVIOUS INVOICES Create New Save Open Invoices" at bounding box center [332, 85] width 579 height 29
click at [167, 84] on link "PREVIOUS INVOICES" at bounding box center [162, 81] width 87 height 11
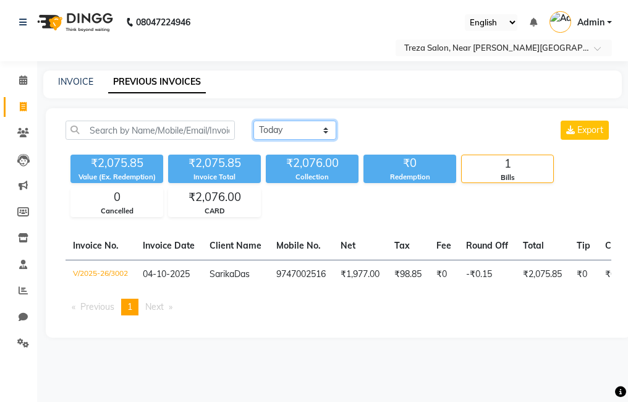
click at [295, 126] on select "[DATE] [DATE] Custom Range" at bounding box center [295, 130] width 83 height 19
select select "[DATE]"
click at [254, 121] on select "[DATE] [DATE] Custom Range" at bounding box center [295, 130] width 83 height 19
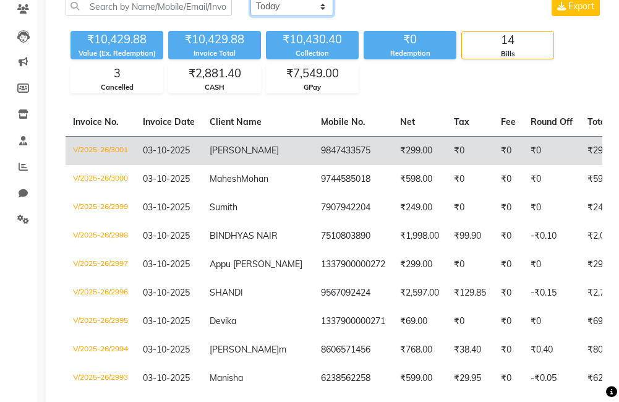
scroll to position [186, 0]
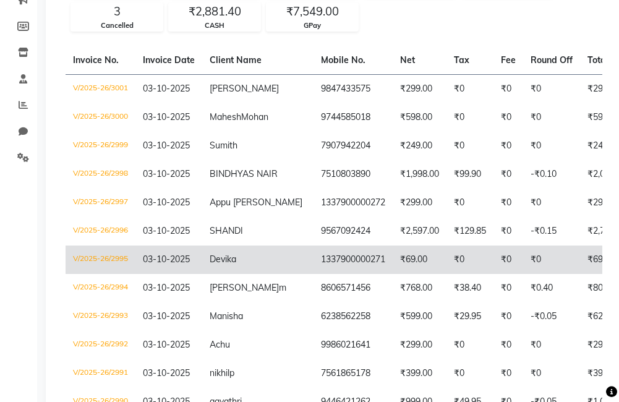
click at [314, 274] on td "1337900000271" at bounding box center [353, 260] width 79 height 28
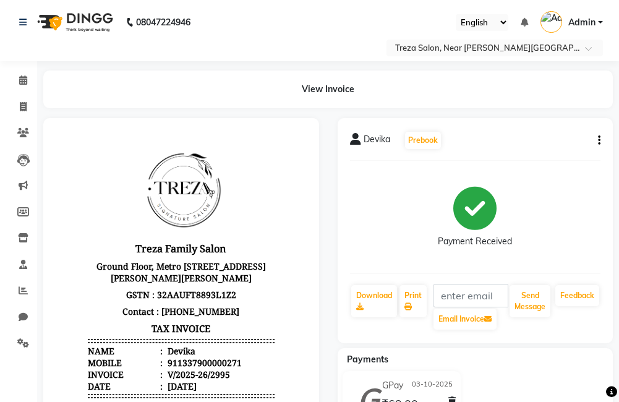
click at [601, 136] on div "[PERSON_NAME] Prebook Payment Received Download Print Email Invoice Send Messag…" at bounding box center [476, 230] width 276 height 225
click at [597, 141] on div "Devika Prebook Payment Received Download Print Email Invoice Send Message Feedb…" at bounding box center [476, 230] width 276 height 225
click at [598, 141] on icon "button" at bounding box center [599, 140] width 2 height 1
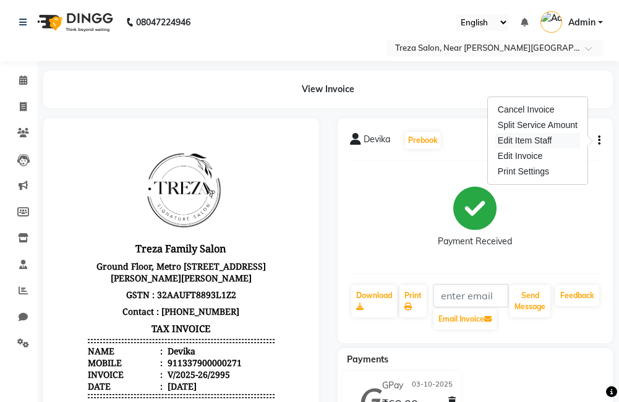
click at [516, 143] on div "Edit Item Staff" at bounding box center [537, 140] width 85 height 15
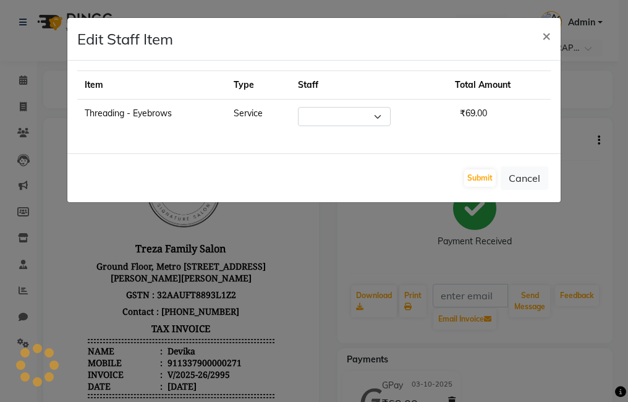
select select "67449"
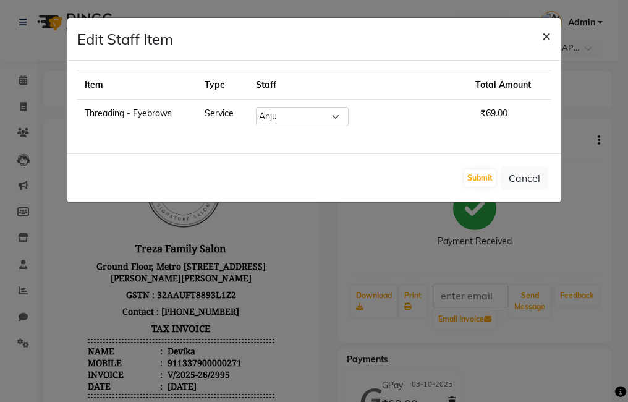
click at [544, 36] on span "×" at bounding box center [546, 35] width 9 height 19
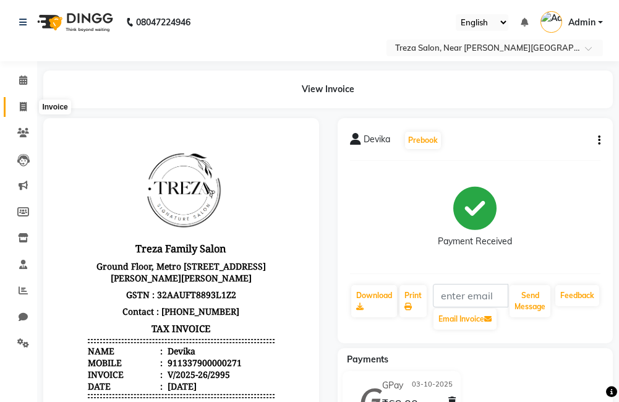
click at [20, 108] on icon at bounding box center [23, 106] width 7 height 9
select select "service"
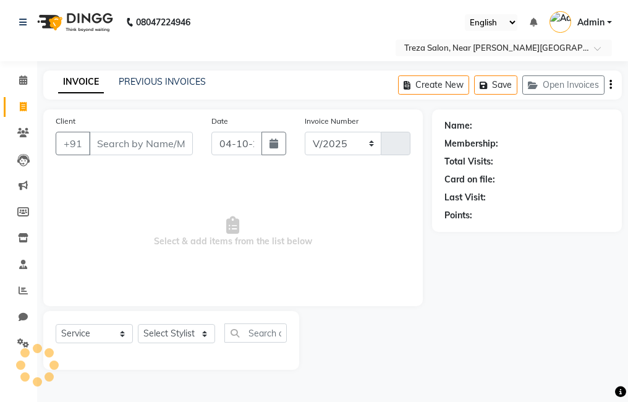
select select "7633"
type input "3003"
click at [147, 74] on div "INVOICE PREVIOUS INVOICES Create New Save Open Invoices" at bounding box center [332, 85] width 579 height 29
click at [147, 77] on link "PREVIOUS INVOICES" at bounding box center [162, 81] width 87 height 11
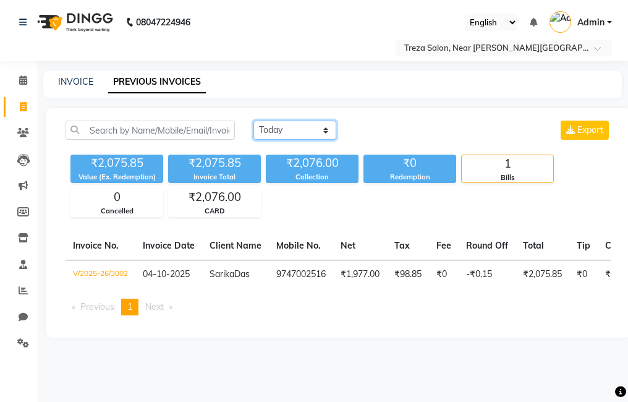
click at [315, 137] on select "Today Yesterday Custom Range" at bounding box center [295, 130] width 83 height 19
select select "yesterday"
click at [254, 121] on select "Today Yesterday Custom Range" at bounding box center [295, 130] width 83 height 19
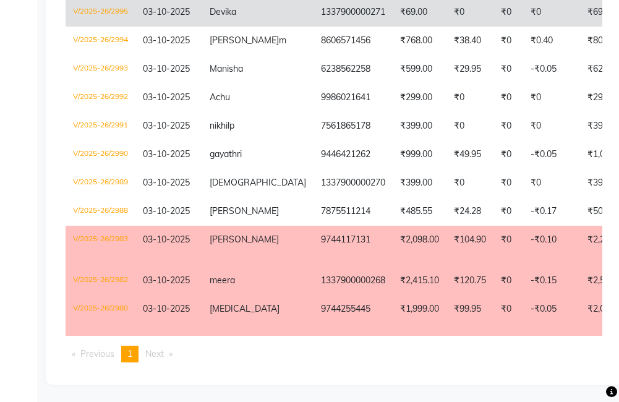
scroll to position [468, 0]
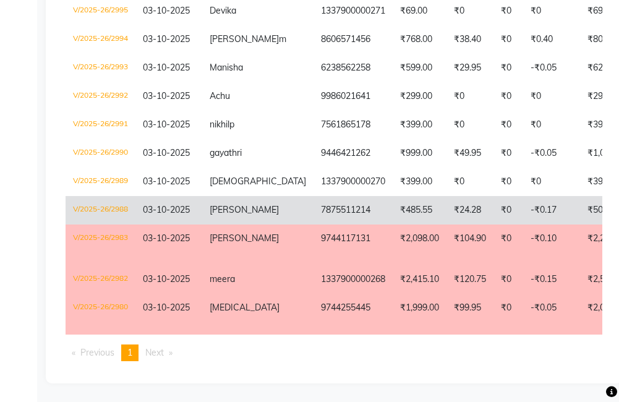
click at [314, 196] on td "7875511214" at bounding box center [353, 210] width 79 height 28
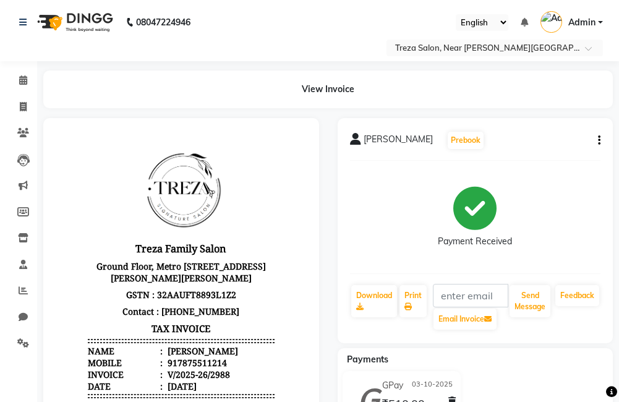
click at [600, 140] on icon "button" at bounding box center [599, 140] width 2 height 1
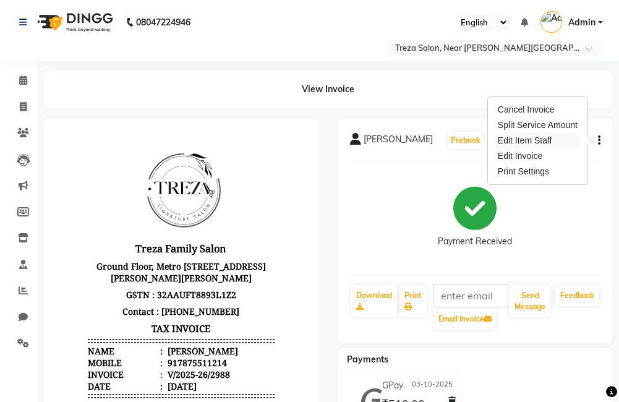
click at [552, 139] on div "Edit Item Staff" at bounding box center [537, 140] width 85 height 15
select select
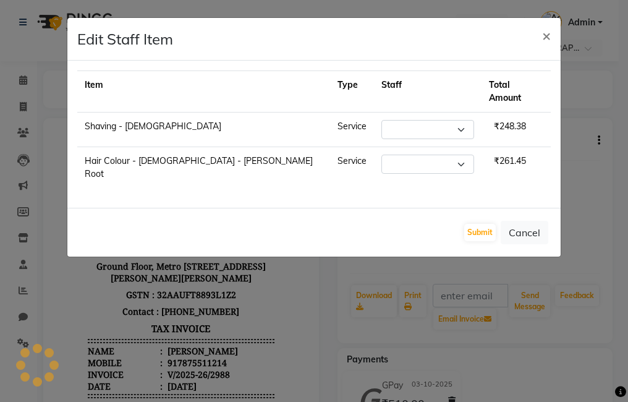
select select "93601"
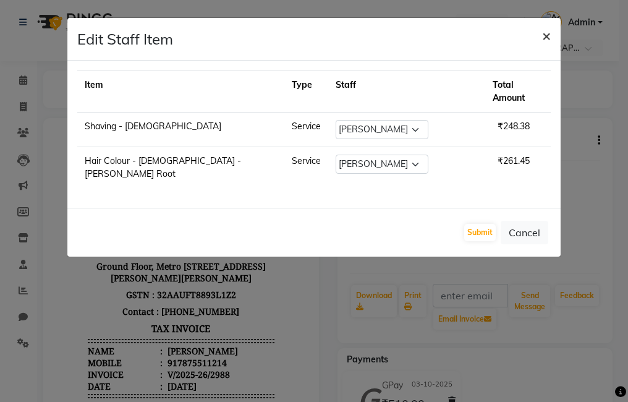
click at [547, 35] on span "×" at bounding box center [546, 35] width 9 height 19
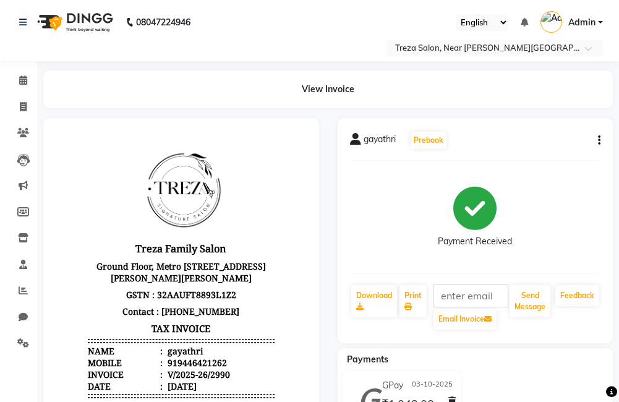
click at [600, 140] on icon "button" at bounding box center [599, 140] width 2 height 1
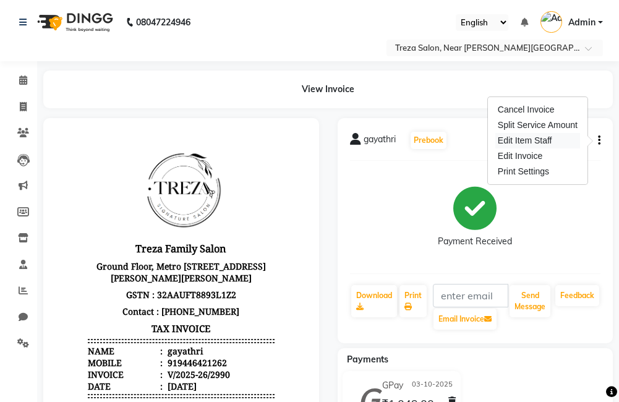
click at [527, 145] on div "Edit Item Staff" at bounding box center [537, 140] width 85 height 15
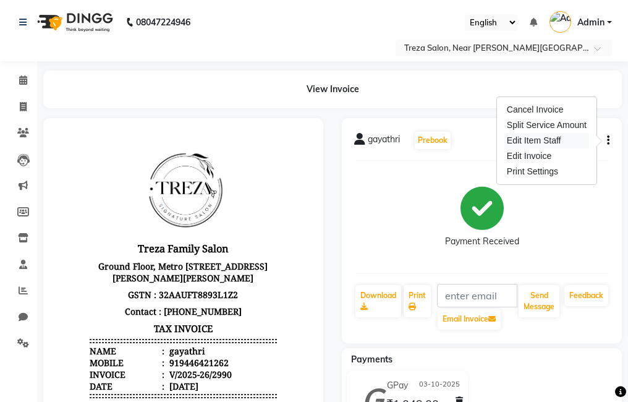
select select "67450"
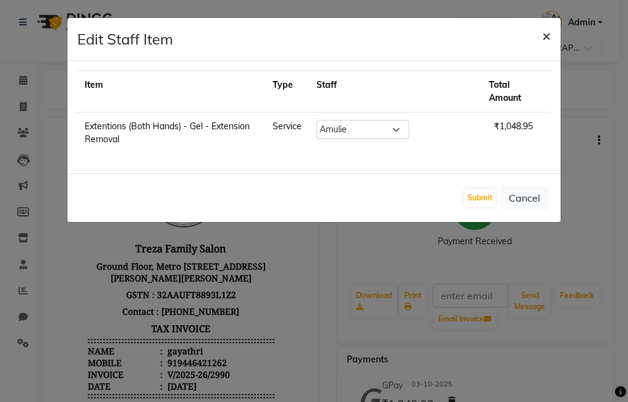
click at [546, 37] on span "×" at bounding box center [546, 35] width 9 height 19
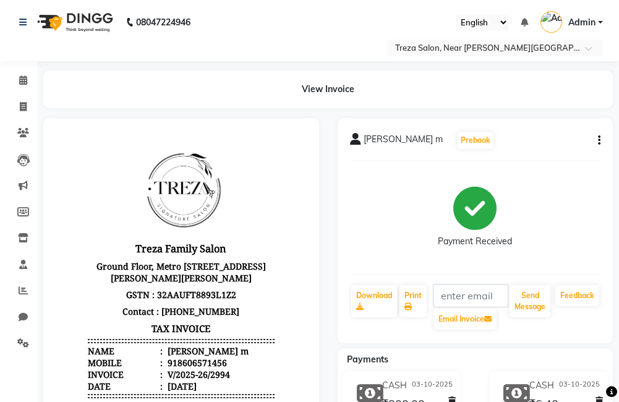
click at [599, 141] on icon "button" at bounding box center [599, 140] width 2 height 1
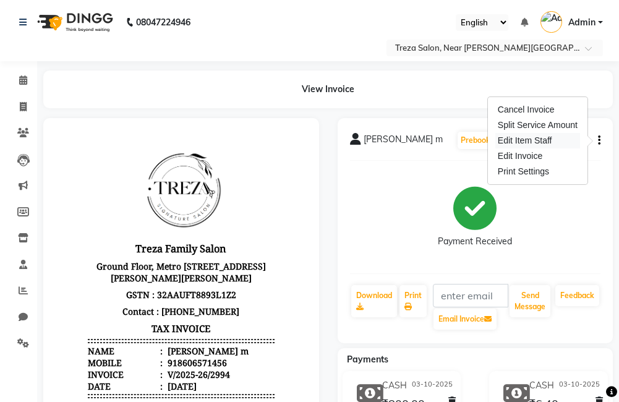
click at [552, 140] on div "Edit Item Staff" at bounding box center [537, 140] width 85 height 15
select select
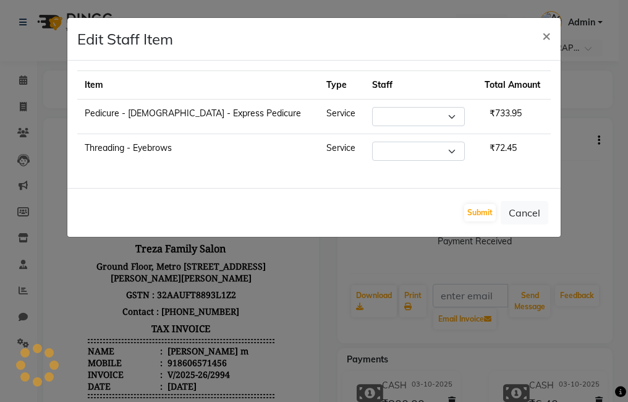
select select "67450"
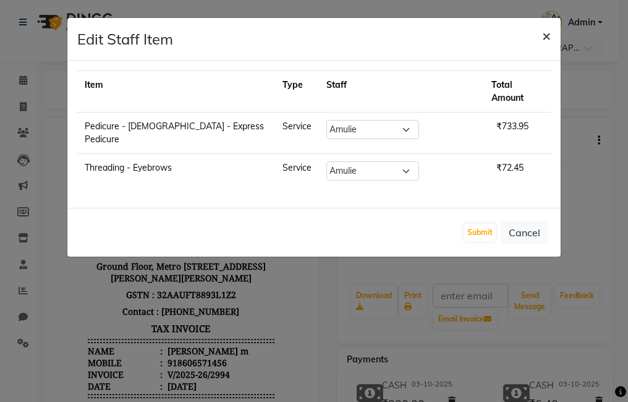
click at [549, 33] on span "×" at bounding box center [546, 35] width 9 height 19
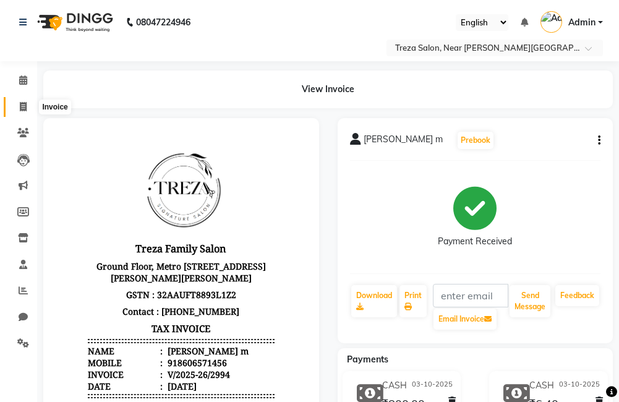
click at [21, 109] on icon at bounding box center [23, 106] width 7 height 9
select select "service"
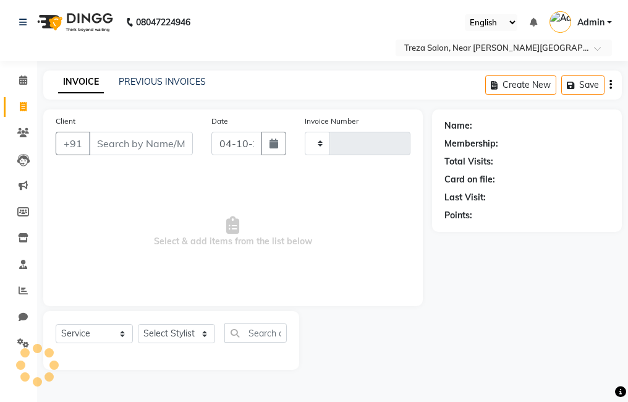
type input "3004"
select select "7633"
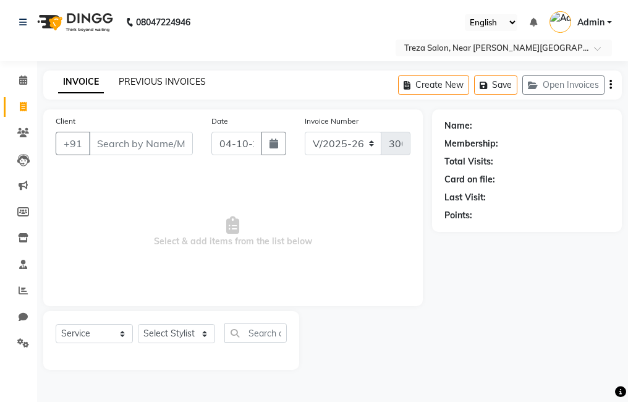
click at [179, 82] on link "PREVIOUS INVOICES" at bounding box center [162, 81] width 87 height 11
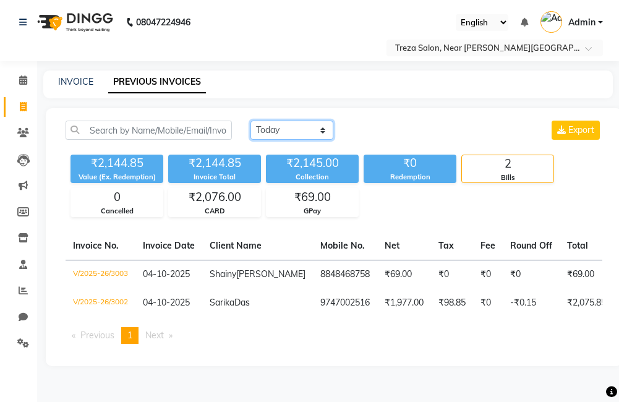
click at [288, 126] on select "Today Yesterday Custom Range" at bounding box center [292, 130] width 83 height 19
select select "yesterday"
click at [251, 121] on select "Today Yesterday Custom Range" at bounding box center [292, 130] width 83 height 19
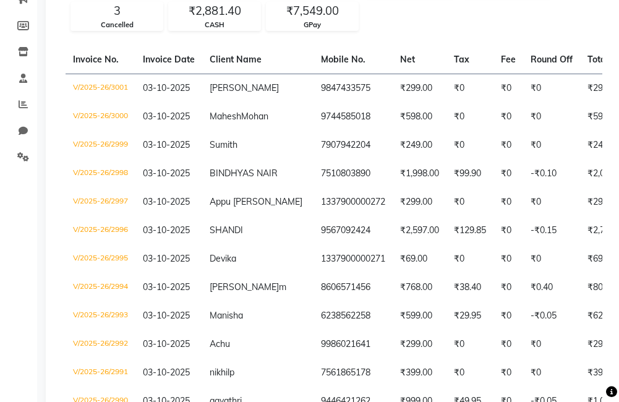
scroll to position [186, 0]
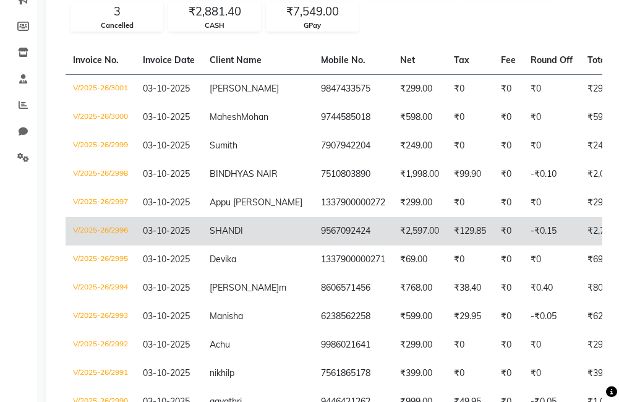
click at [314, 246] on td "9567092424" at bounding box center [353, 231] width 79 height 28
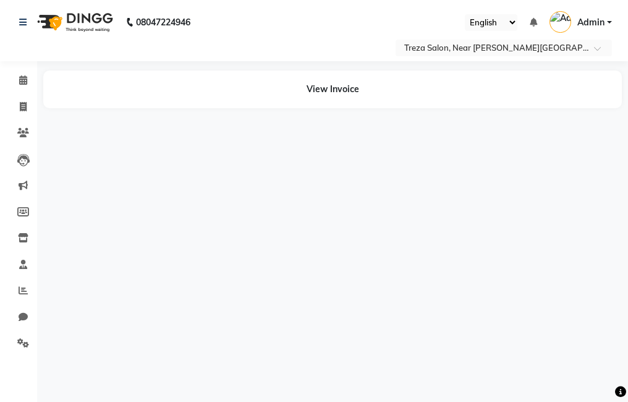
select select "en"
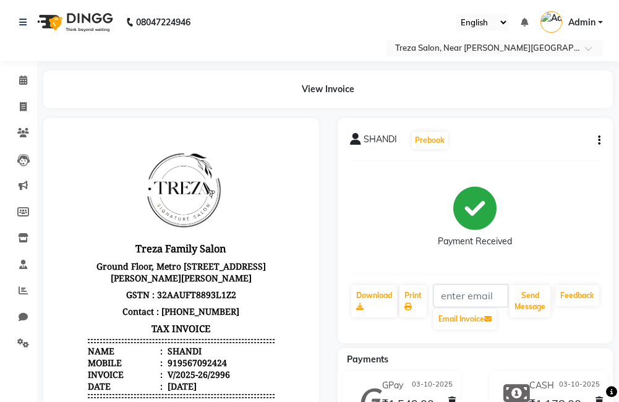
click at [599, 140] on icon "button" at bounding box center [599, 140] width 2 height 1
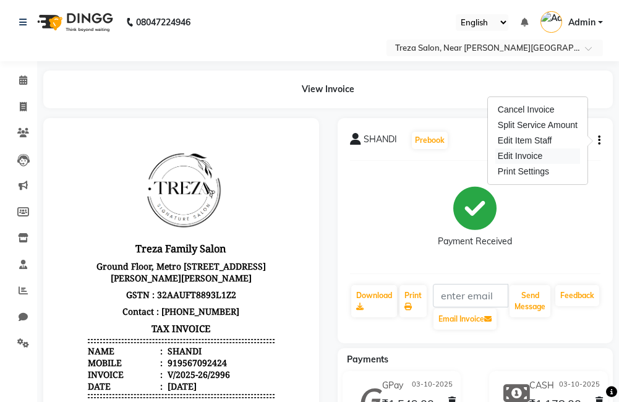
click at [534, 157] on div "Edit Invoice" at bounding box center [537, 155] width 85 height 15
select select "service"
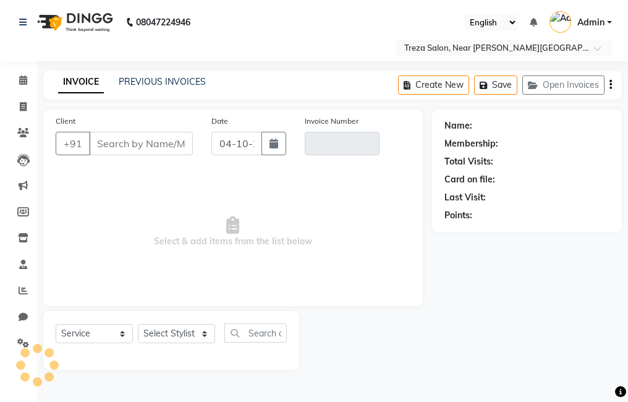
type input "9567092424"
type input "V/2025-26/2996"
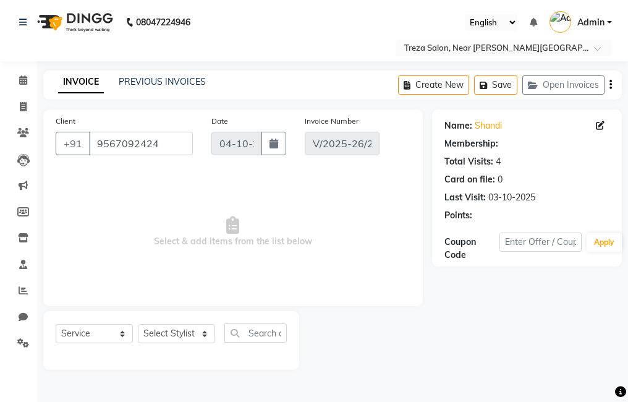
type input "03-10-2025"
select select "select"
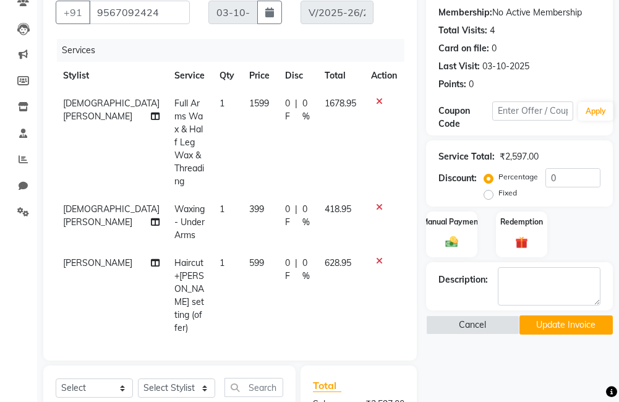
scroll to position [186, 0]
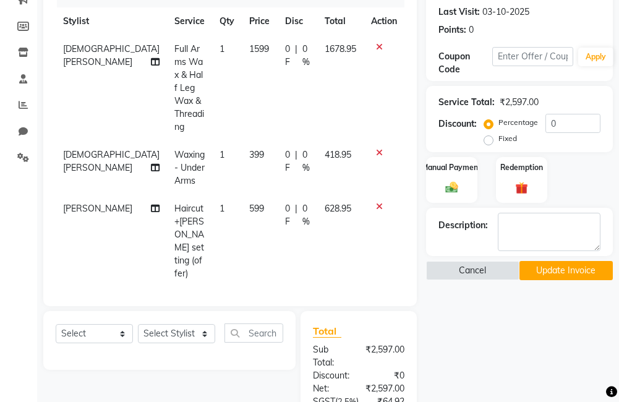
click at [82, 149] on span "[DEMOGRAPHIC_DATA][PERSON_NAME]" at bounding box center [111, 161] width 96 height 24
select select "85969"
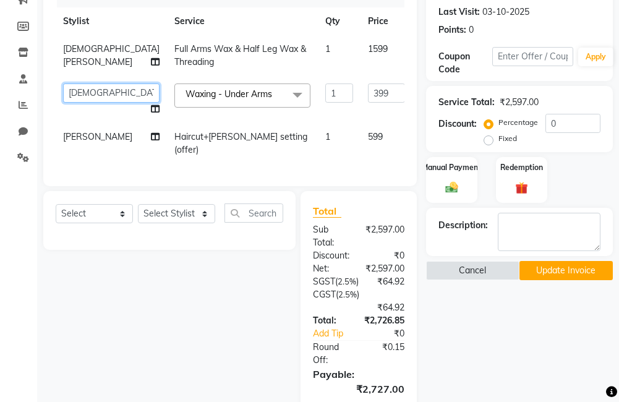
click at [99, 92] on select "[PERSON_NAME] krishna Amulie Anju [PERSON_NAME] [PERSON_NAME] Jeeshma [PERSON_N…" at bounding box center [111, 93] width 96 height 19
select select "67450"
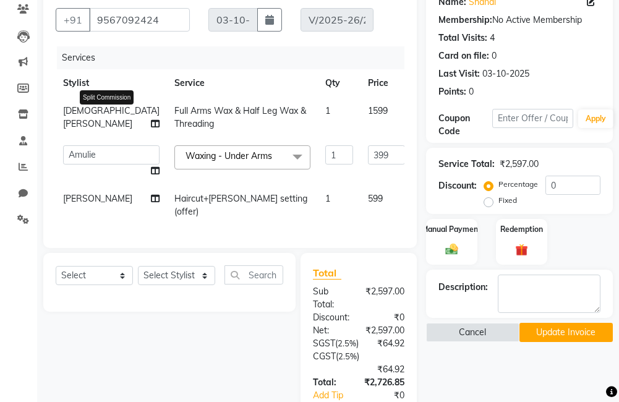
click at [151, 124] on icon at bounding box center [155, 123] width 9 height 9
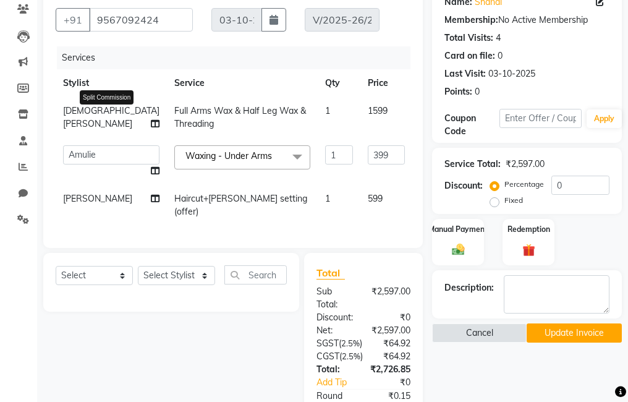
select select "85969"
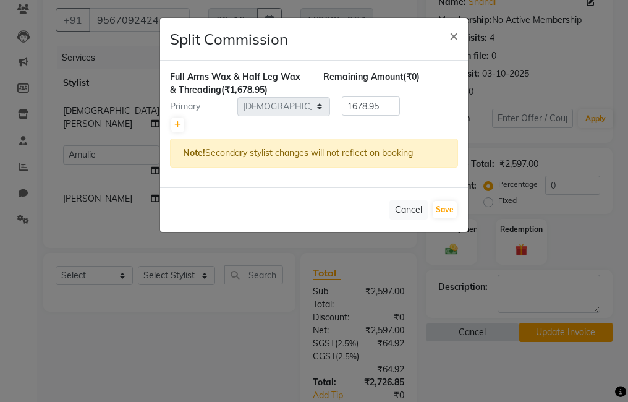
click at [169, 124] on div "Full Arms Wax & Half Leg Wax & Threading (₹1,678.95) Remaining Amount (₹0) Prim…" at bounding box center [314, 124] width 308 height 127
click at [176, 124] on icon at bounding box center [177, 124] width 7 height 7
type input "839.48"
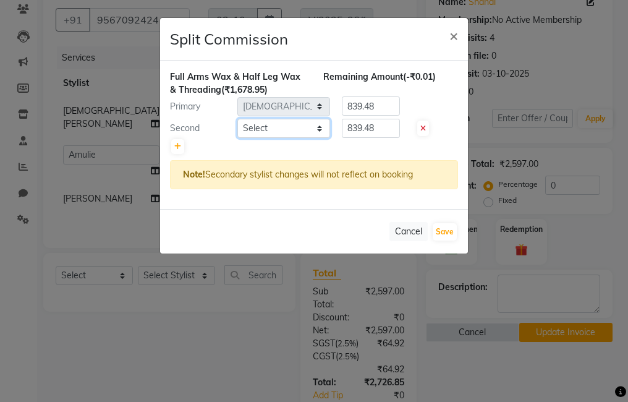
click at [252, 129] on select "Select [PERSON_NAME] Anju [PERSON_NAME] [PERSON_NAME] Jeeshma [PERSON_NAME] [PE…" at bounding box center [284, 128] width 93 height 19
select select "67450"
click at [238, 119] on select "Select [PERSON_NAME] Anju [PERSON_NAME] [PERSON_NAME] Jeeshma [PERSON_NAME] [PE…" at bounding box center [284, 128] width 93 height 19
click at [437, 229] on button "Save" at bounding box center [445, 231] width 24 height 17
select select "Select"
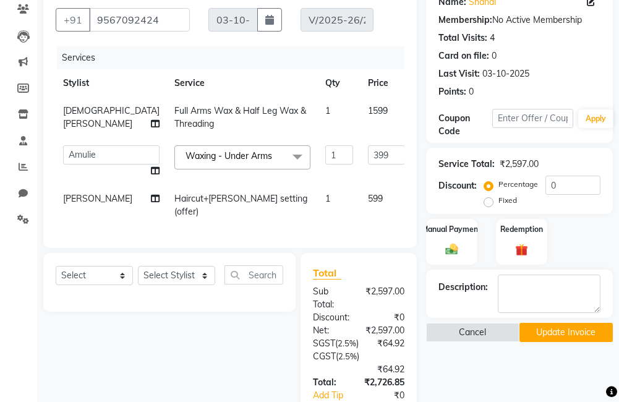
click at [551, 335] on button "Update Invoice" at bounding box center [566, 332] width 93 height 19
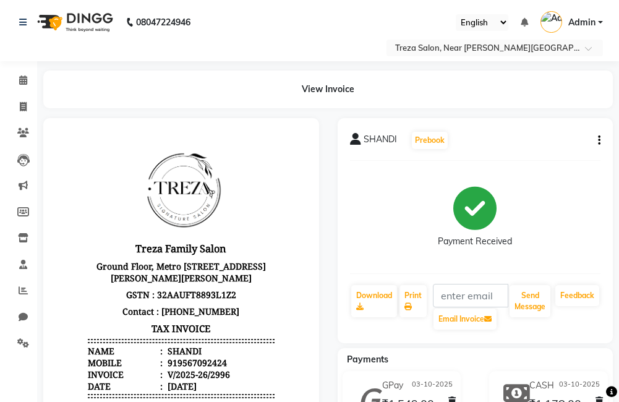
click at [599, 141] on icon "button" at bounding box center [599, 140] width 2 height 1
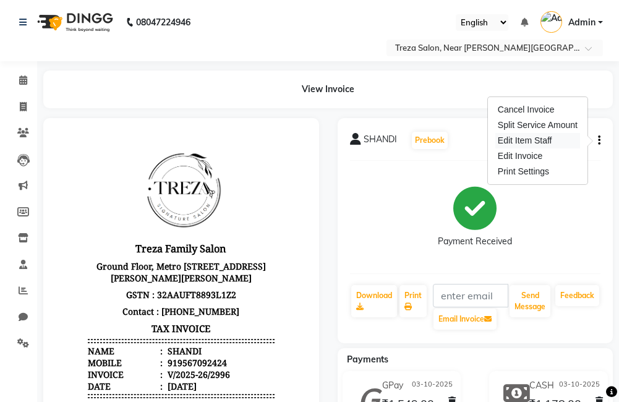
click at [518, 144] on div "Edit Item Staff" at bounding box center [537, 140] width 85 height 15
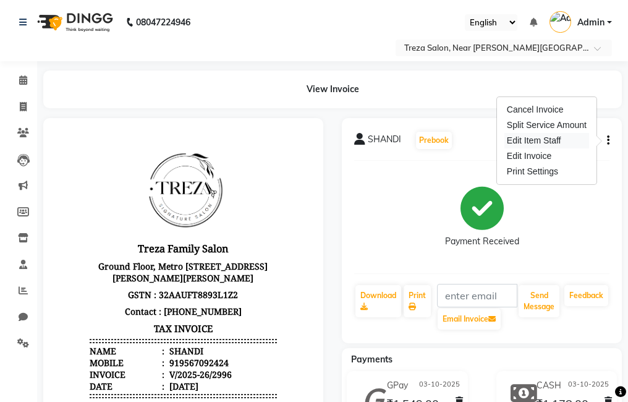
select select "85969"
select select "67450"
select select "92210"
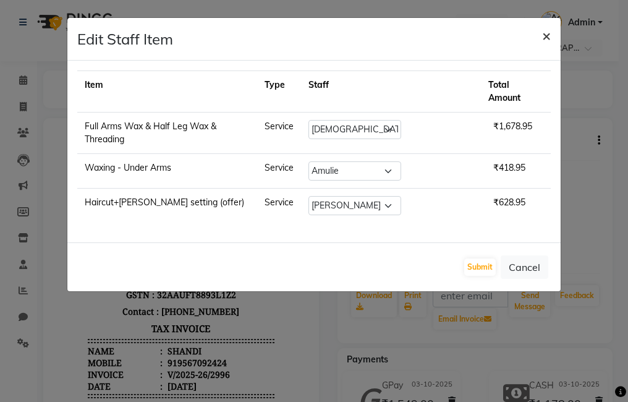
click at [546, 31] on span "×" at bounding box center [546, 35] width 9 height 19
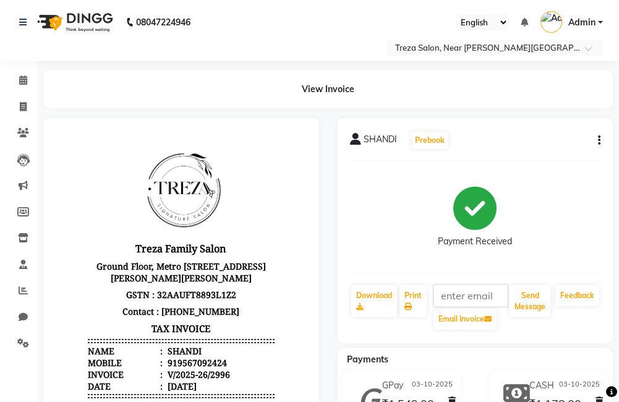
click at [599, 141] on icon "button" at bounding box center [599, 140] width 2 height 1
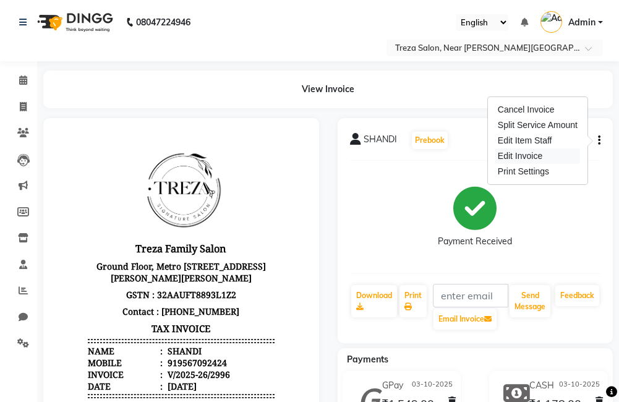
click at [553, 156] on div "Edit Invoice" at bounding box center [537, 155] width 85 height 15
select select "service"
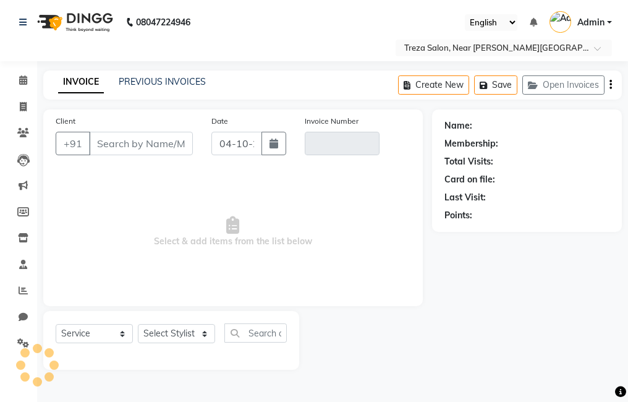
type input "9567092424"
type input "V/2025-26/2996"
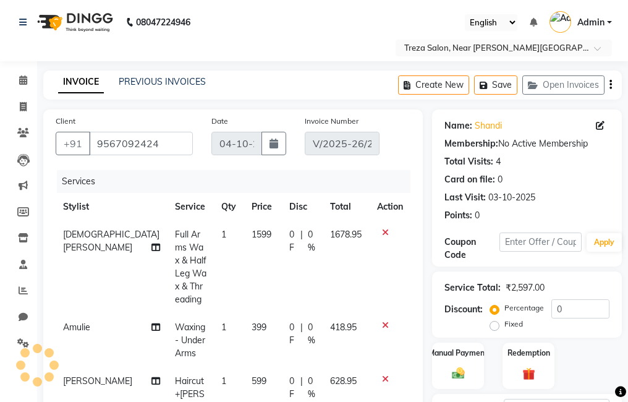
type input "03-10-2025"
select select "select"
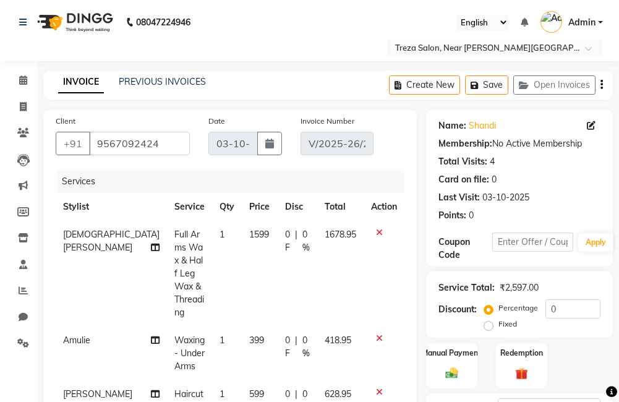
click at [99, 238] on span "[DEMOGRAPHIC_DATA][PERSON_NAME]" at bounding box center [111, 241] width 96 height 24
select select "85969"
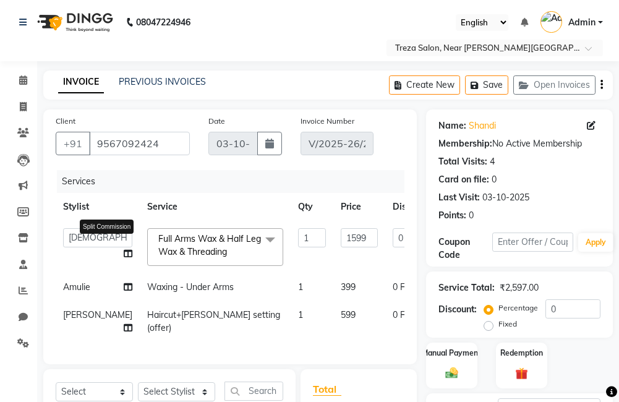
click at [124, 251] on icon at bounding box center [128, 253] width 9 height 9
select select "85969"
select select "67450"
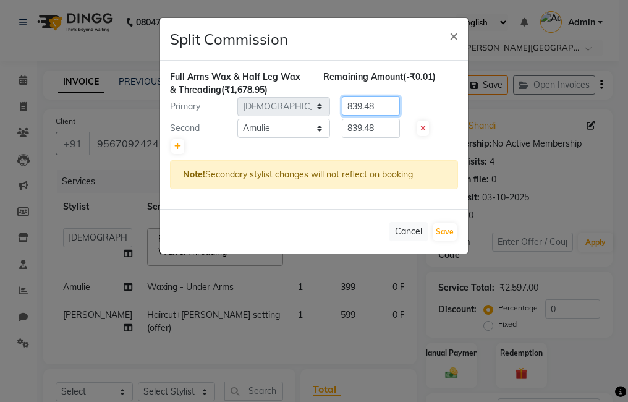
click at [379, 105] on input "839.48" at bounding box center [371, 105] width 58 height 19
type input "8"
type input "908"
click at [375, 128] on input "839.48" at bounding box center [371, 128] width 58 height 19
type input "8"
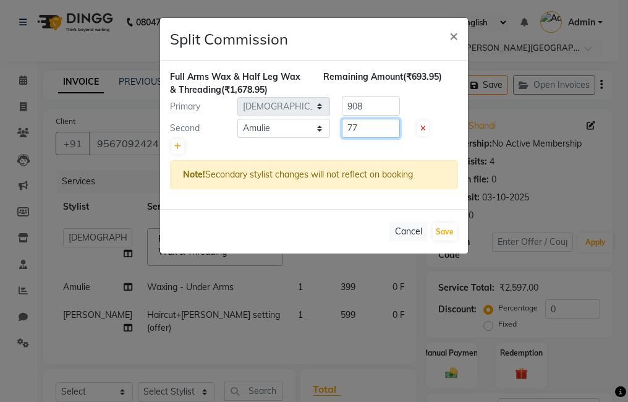
type input "7"
type input "770.95"
click at [440, 231] on button "Save" at bounding box center [445, 231] width 24 height 17
select select "Select"
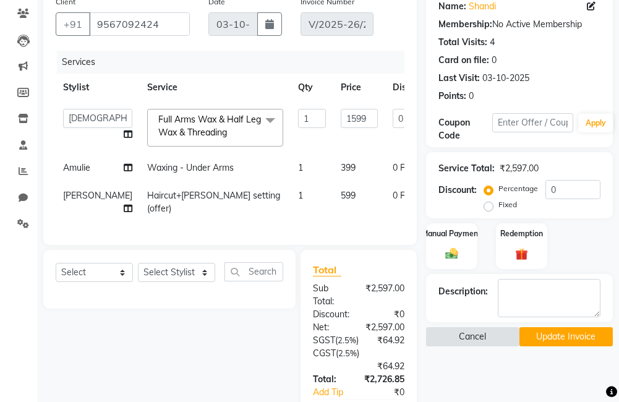
scroll to position [124, 0]
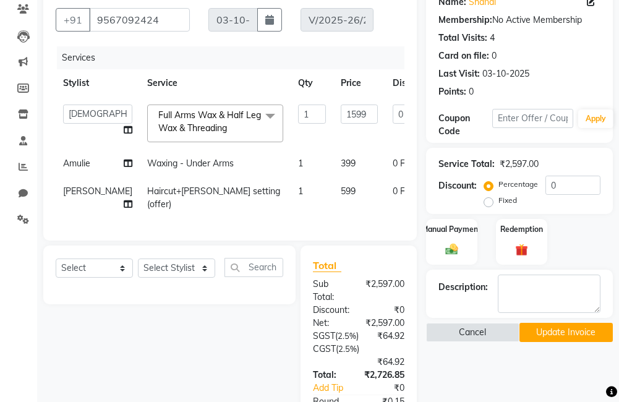
click at [564, 339] on button "Update Invoice" at bounding box center [566, 332] width 93 height 19
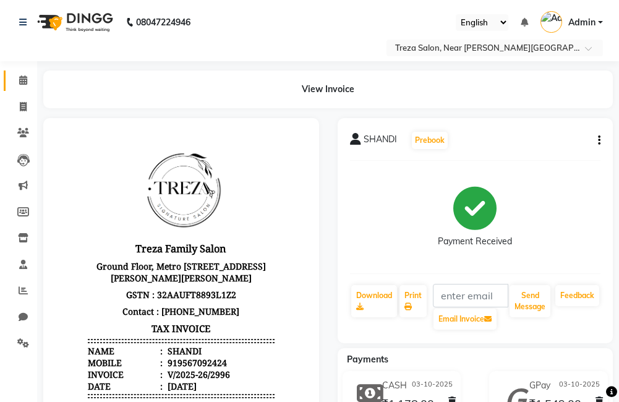
click at [25, 80] on icon at bounding box center [23, 79] width 8 height 9
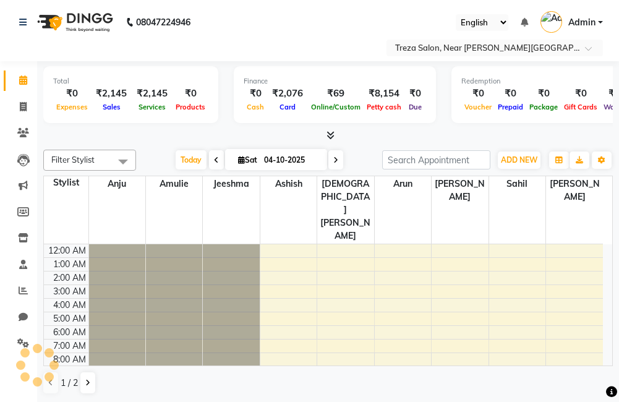
scroll to position [82, 0]
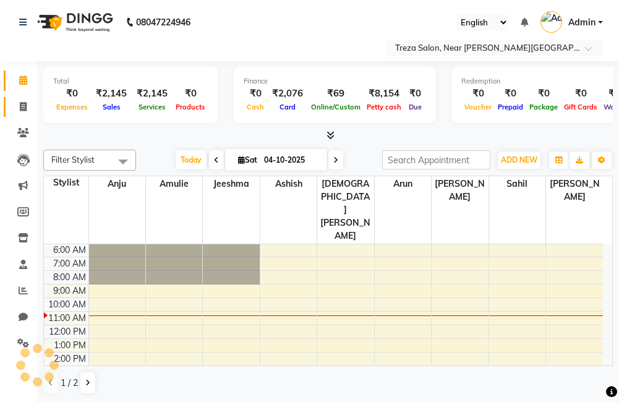
click at [30, 108] on span at bounding box center [23, 107] width 22 height 14
select select "service"
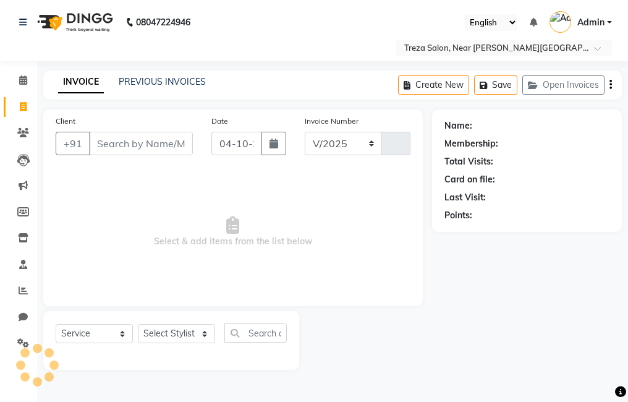
select select "7633"
type input "3004"
click at [161, 85] on link "PREVIOUS INVOICES" at bounding box center [162, 81] width 87 height 11
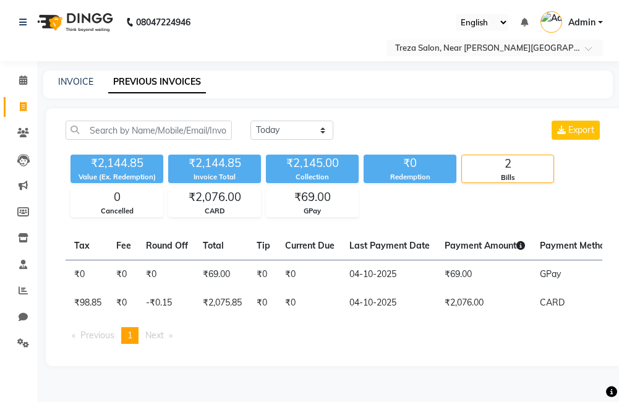
scroll to position [0, 475]
